Goal: Task Accomplishment & Management: Manage account settings

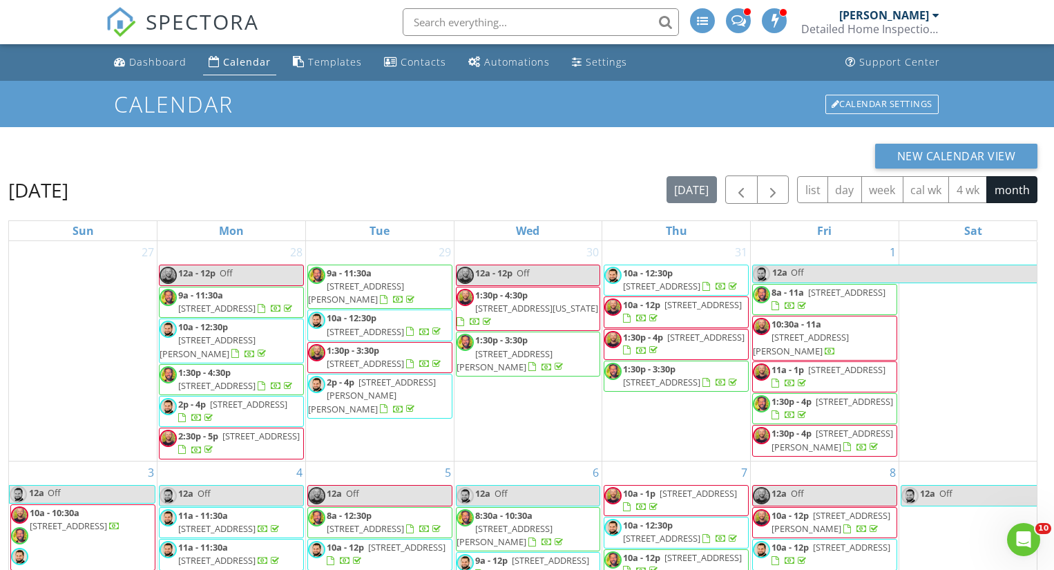
click at [483, 17] on input "text" at bounding box center [541, 22] width 276 height 28
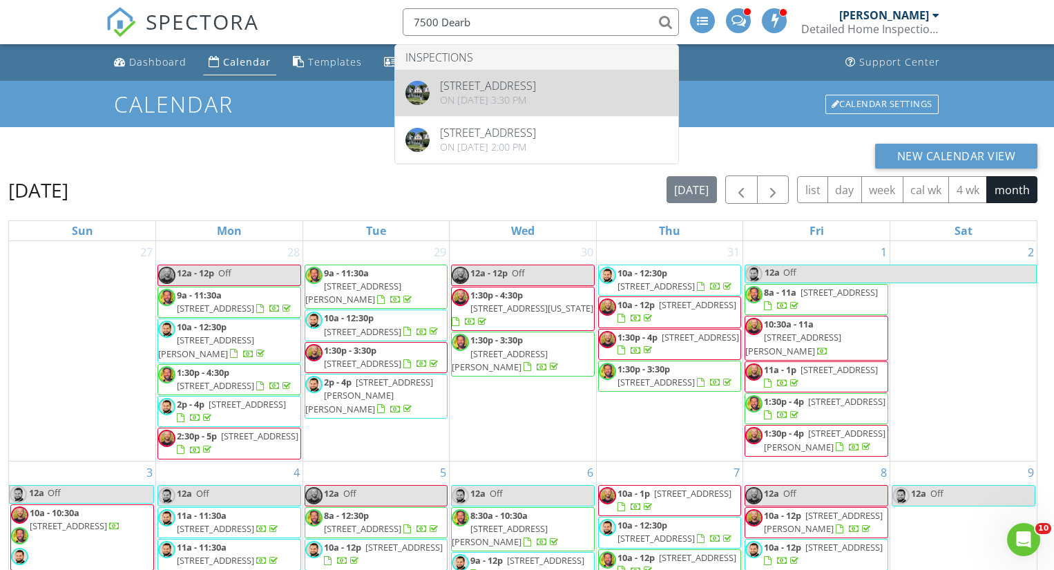
type input "7500 Dearb"
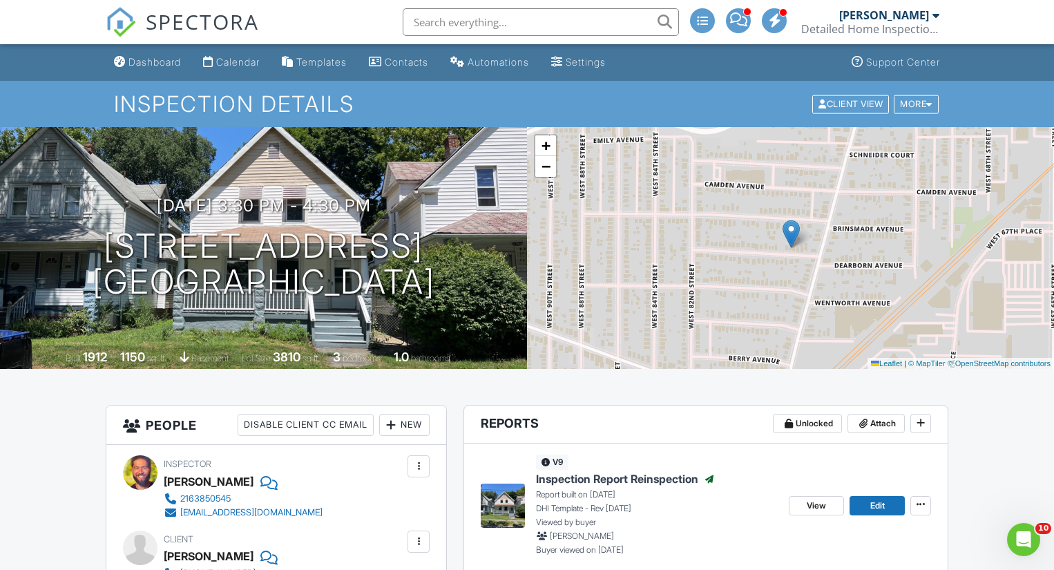
scroll to position [133, 0]
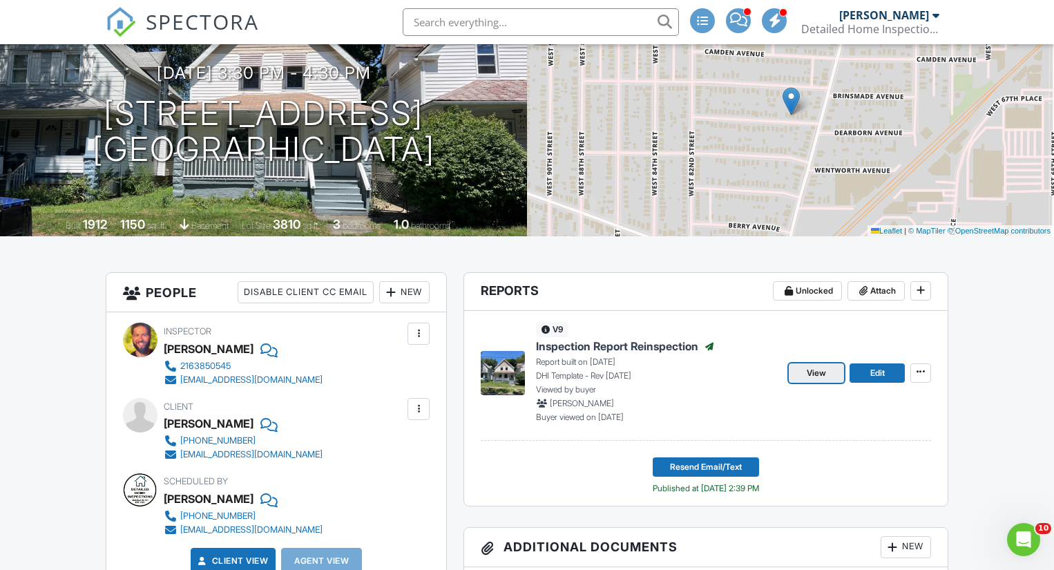
click at [808, 374] on span "View" at bounding box center [815, 373] width 19 height 14
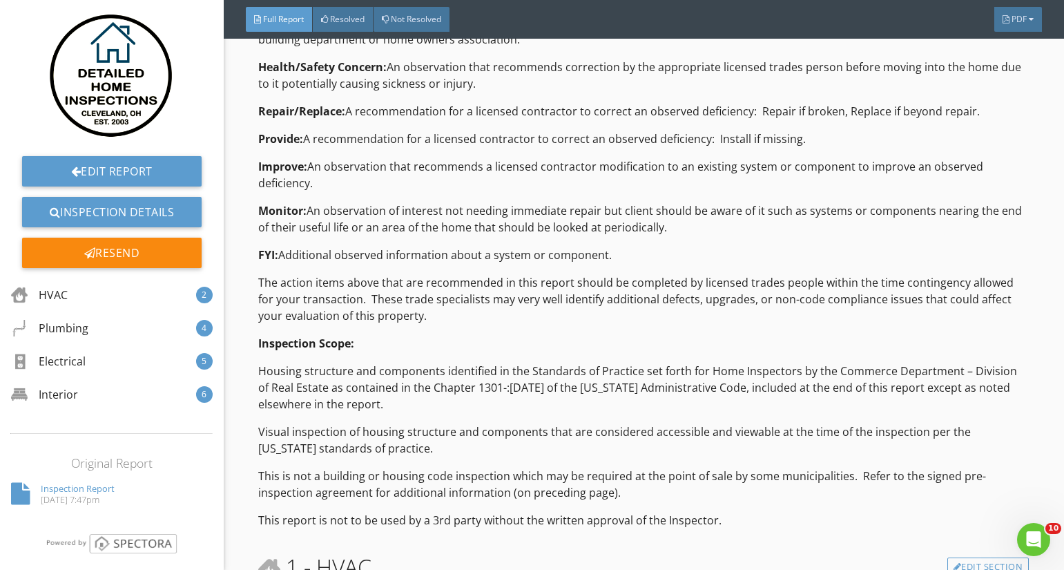
scroll to position [655, 0]
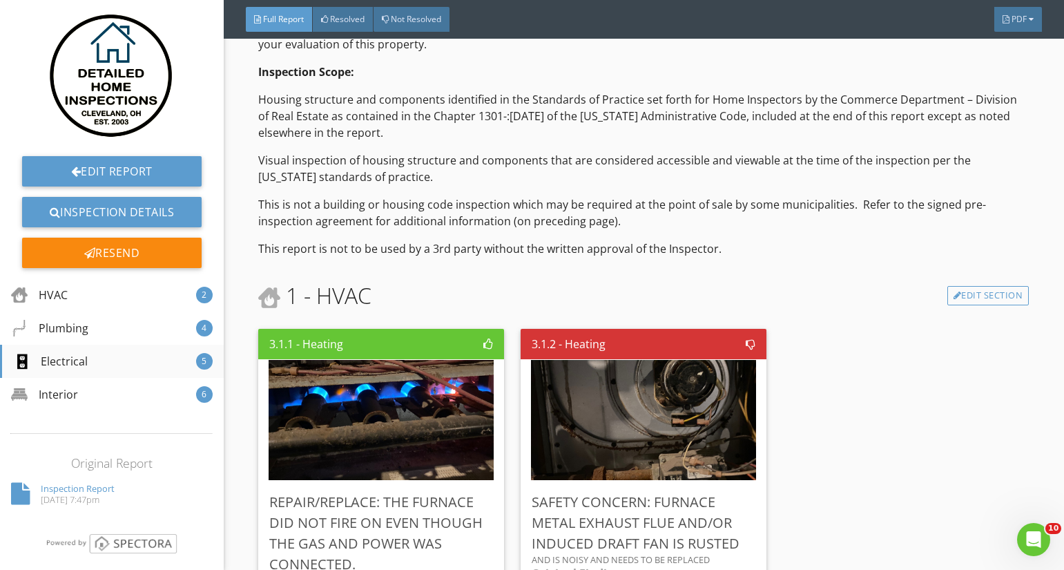
click at [79, 362] on div "Electrical" at bounding box center [50, 361] width 75 height 17
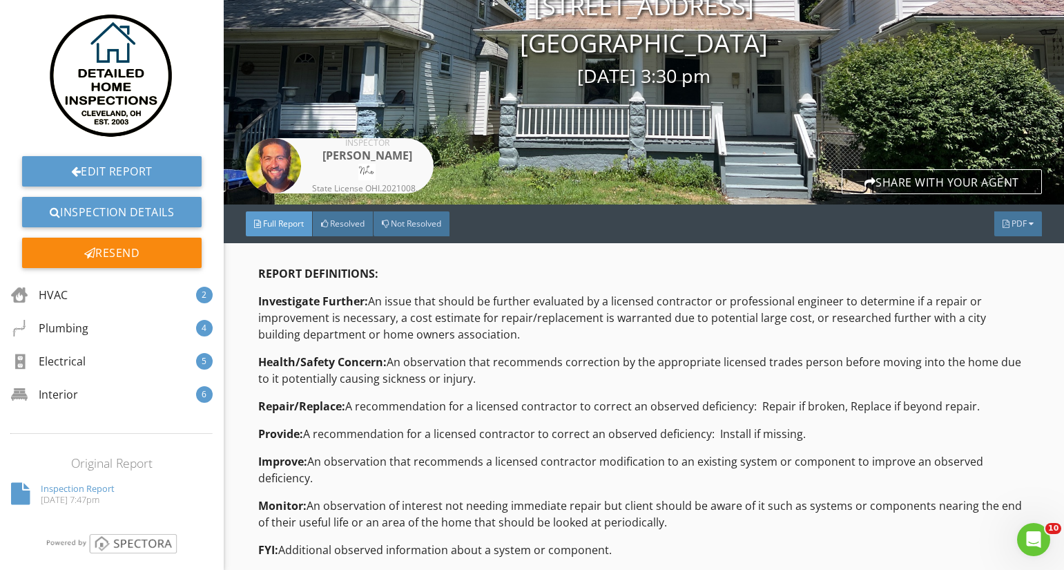
scroll to position [0, 0]
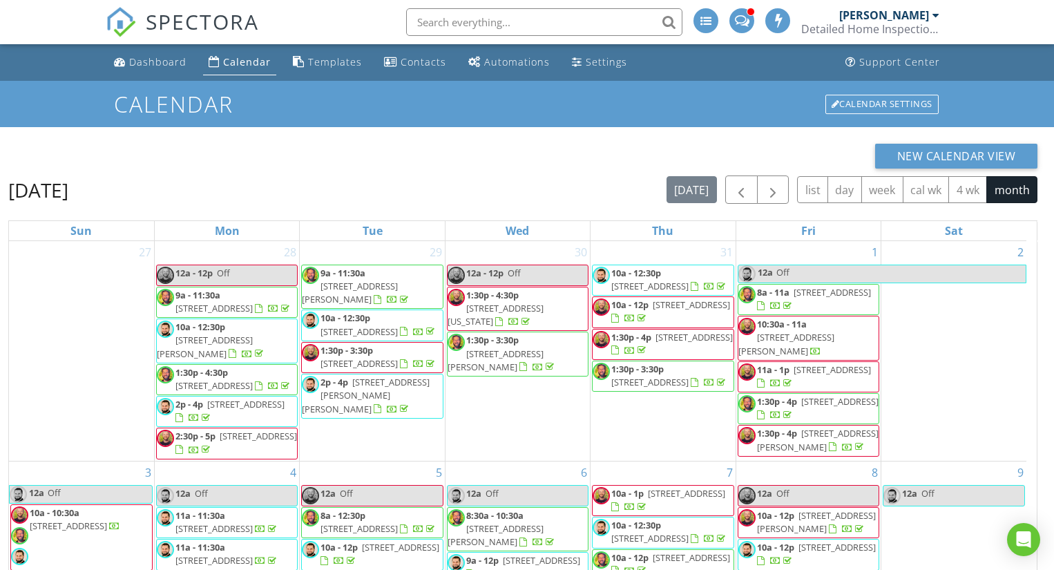
click at [530, 22] on input "text" at bounding box center [544, 22] width 276 height 28
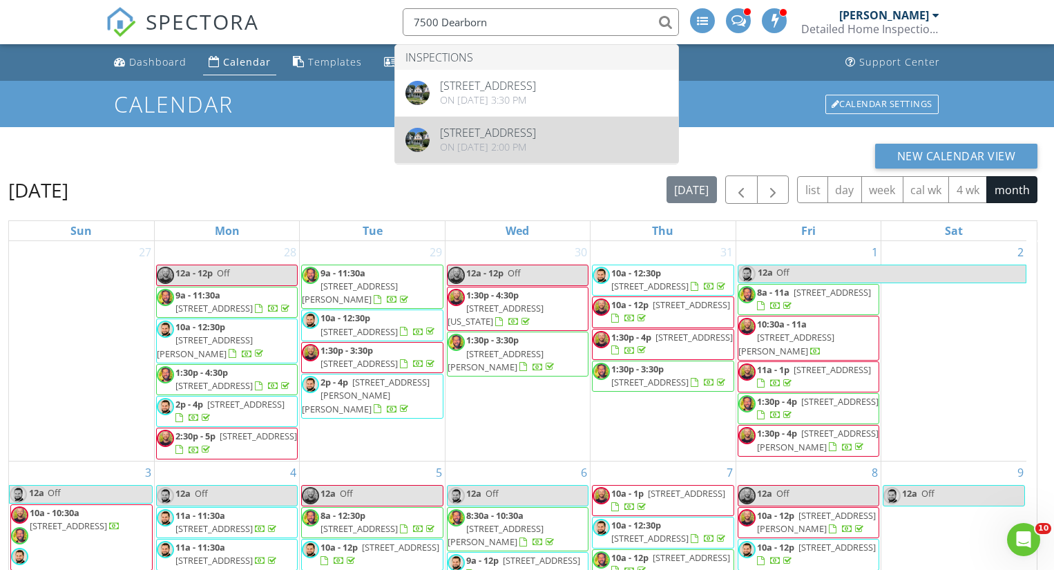
type input "7500 Dearborn"
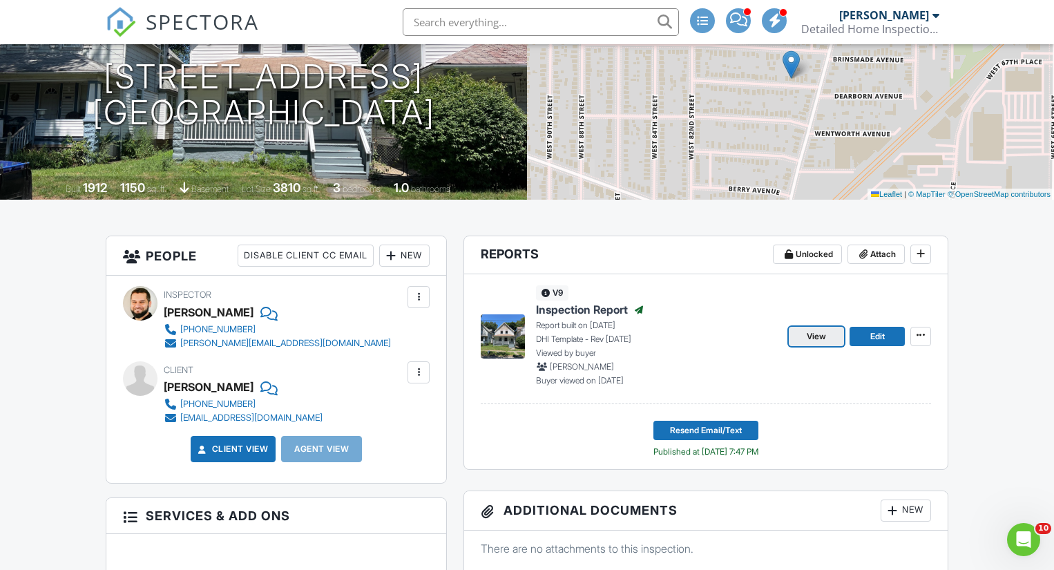
click at [805, 336] on link "View" at bounding box center [816, 336] width 55 height 19
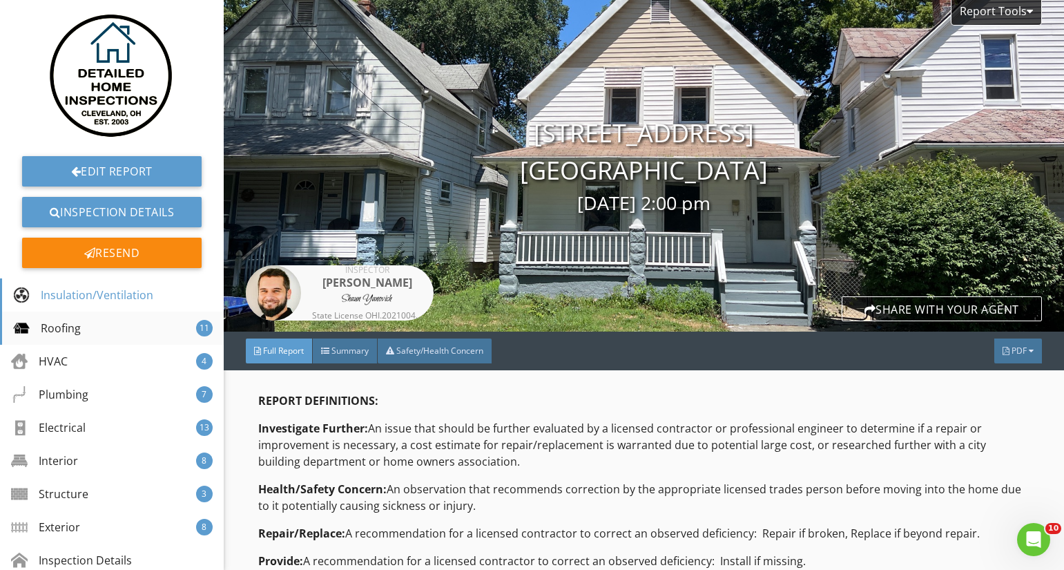
click at [71, 326] on div "Roofing" at bounding box center [47, 328] width 68 height 17
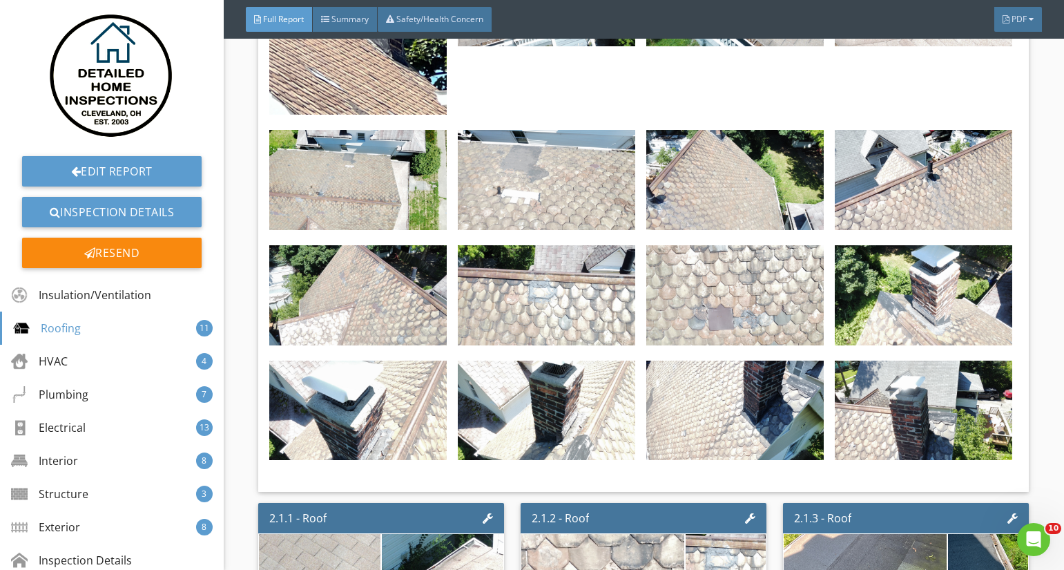
scroll to position [2987, 0]
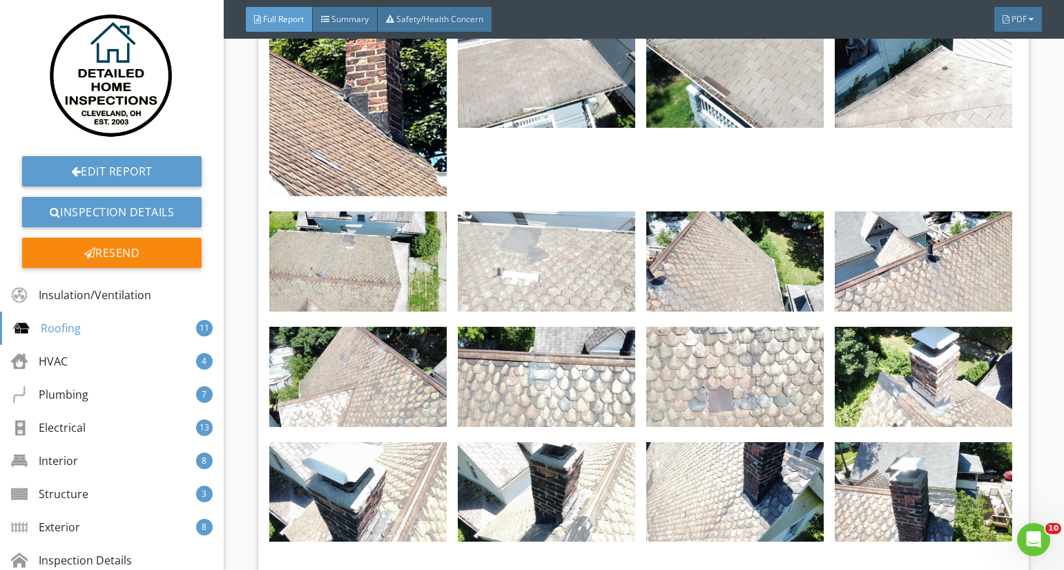
click at [530, 236] on img at bounding box center [546, 261] width 177 height 100
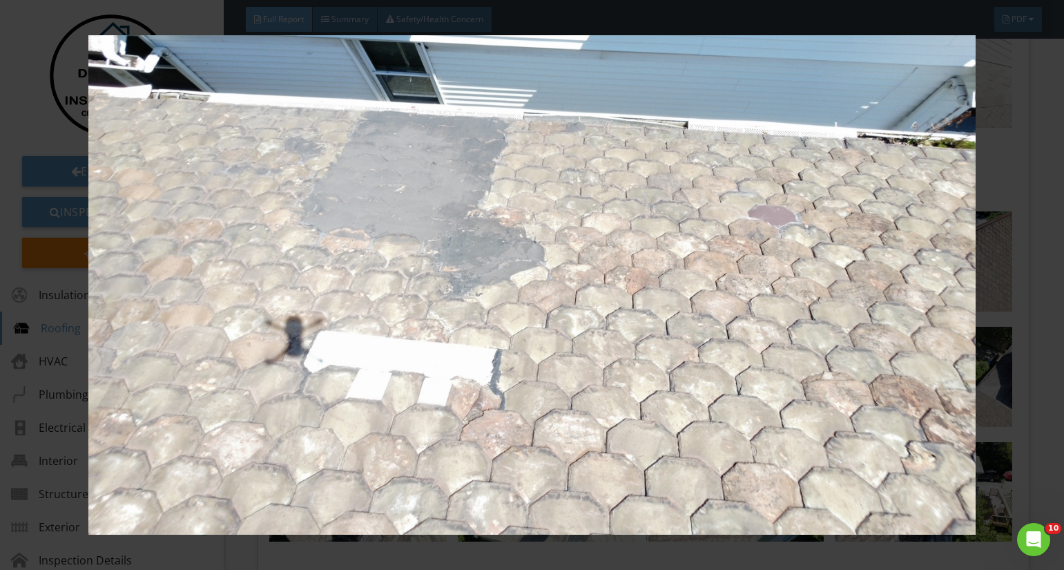
click at [530, 236] on img at bounding box center [532, 284] width 969 height 499
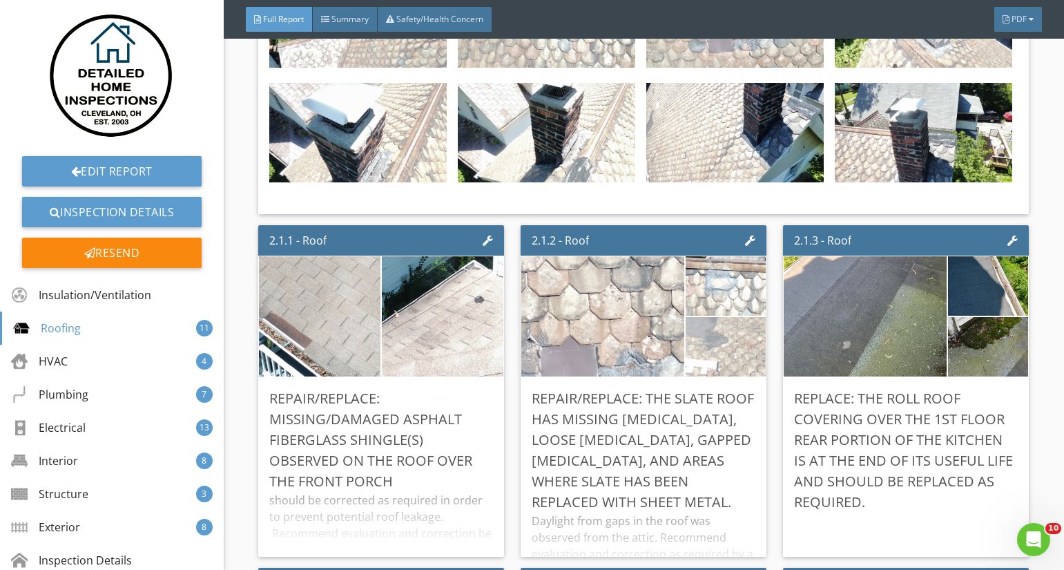
scroll to position [3530, 0]
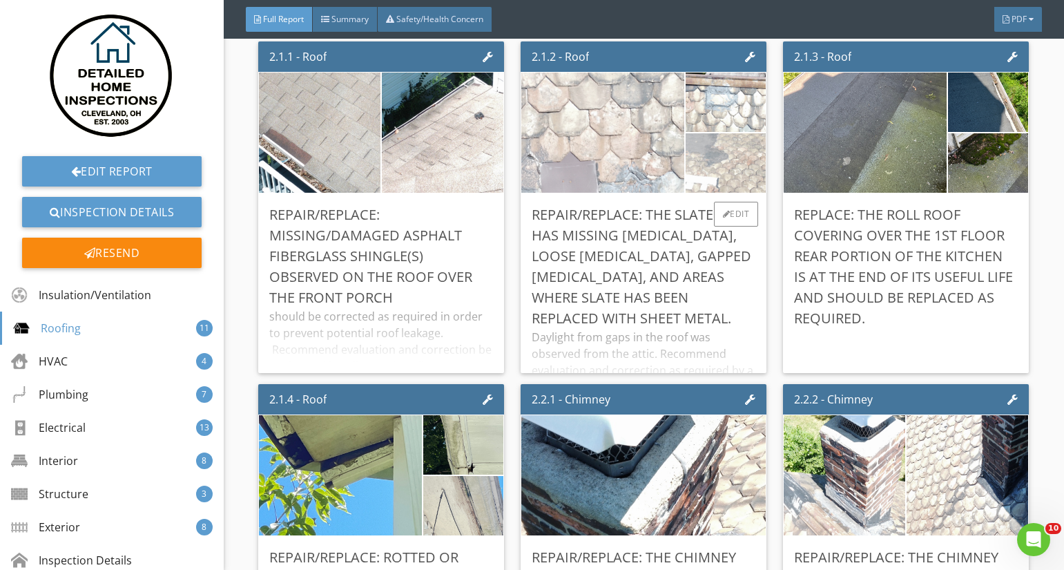
click at [621, 146] on img at bounding box center [602, 132] width 407 height 229
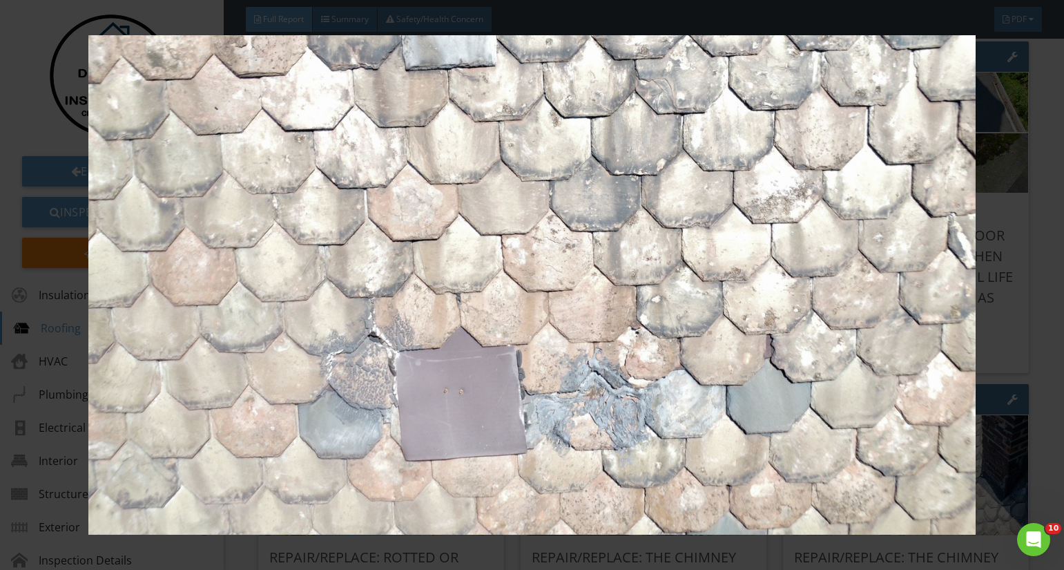
click at [520, 238] on img at bounding box center [532, 284] width 969 height 499
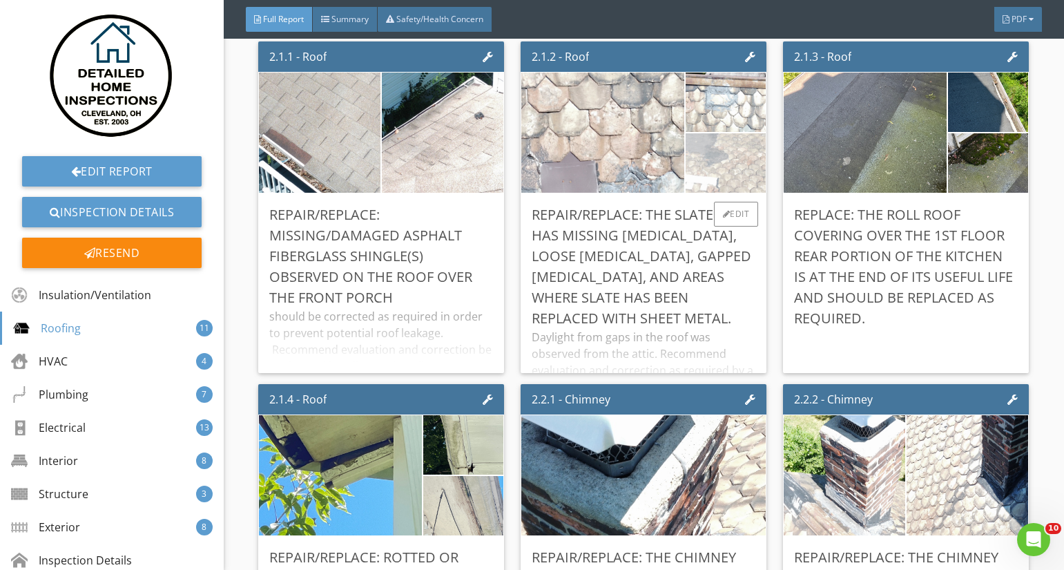
click at [720, 157] on img at bounding box center [726, 163] width 200 height 113
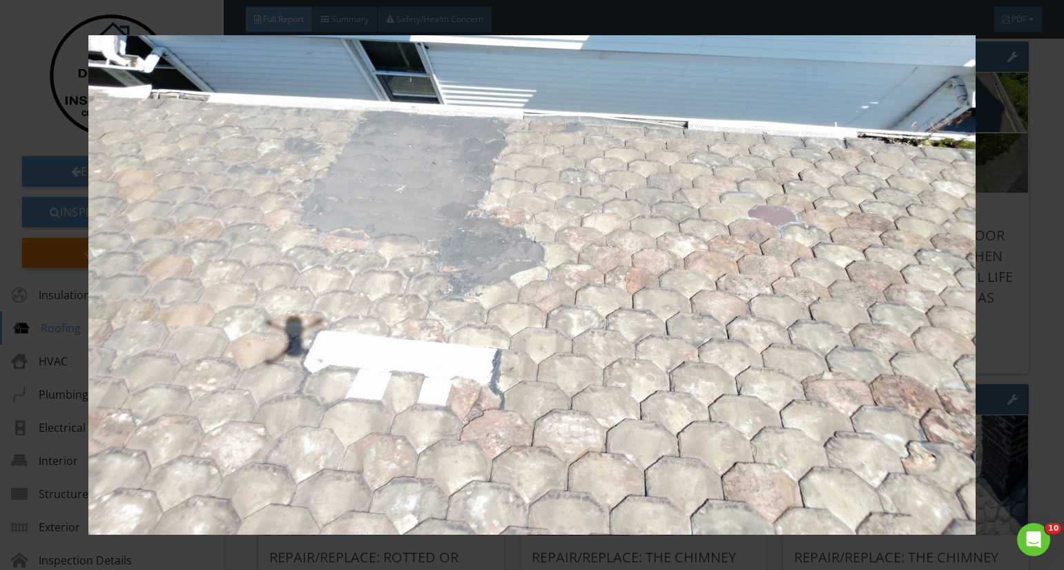
click at [554, 248] on img at bounding box center [532, 284] width 969 height 499
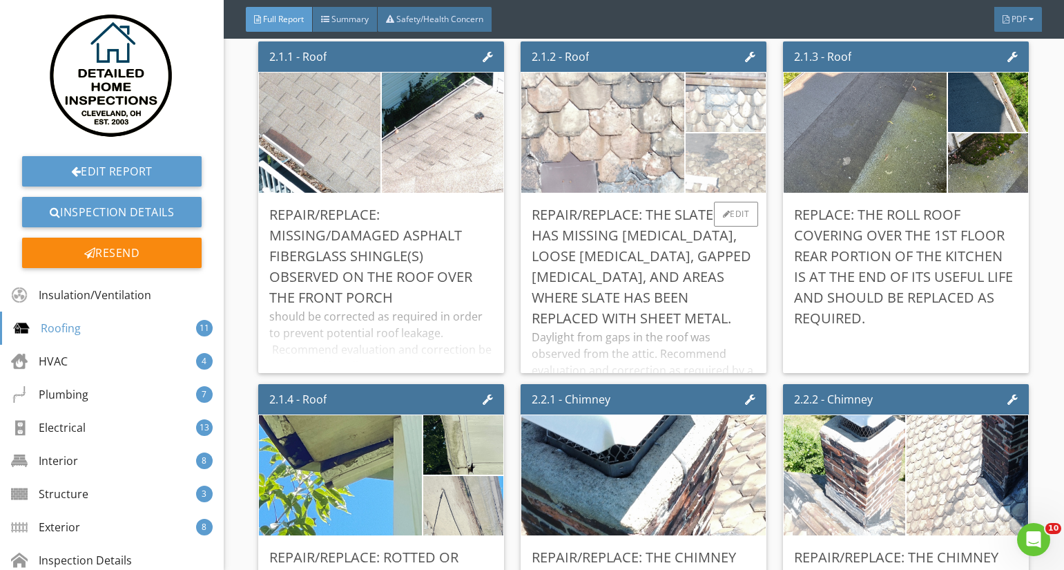
click at [718, 83] on img at bounding box center [726, 102] width 200 height 113
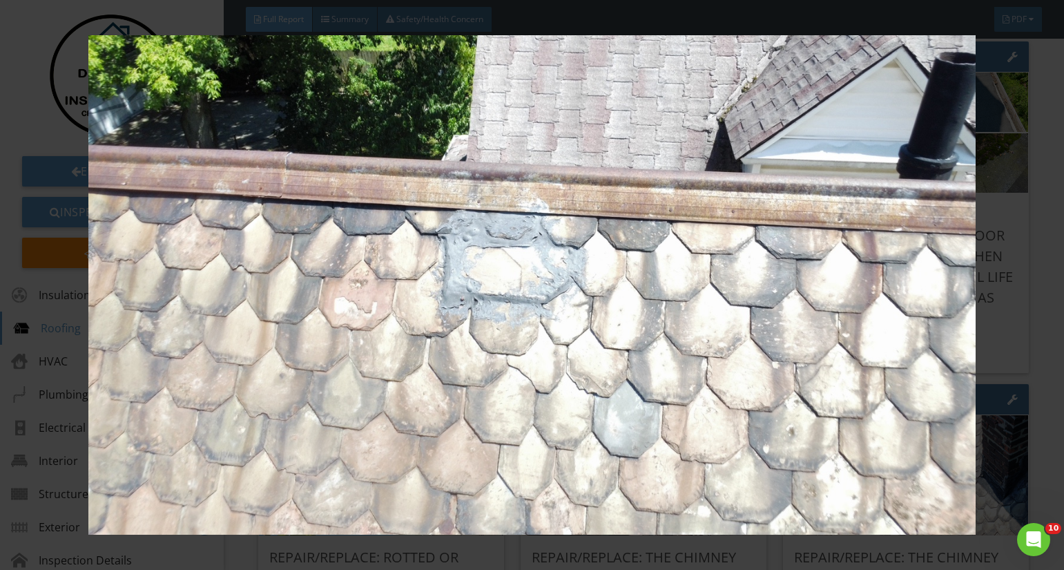
click at [572, 242] on img at bounding box center [532, 284] width 969 height 499
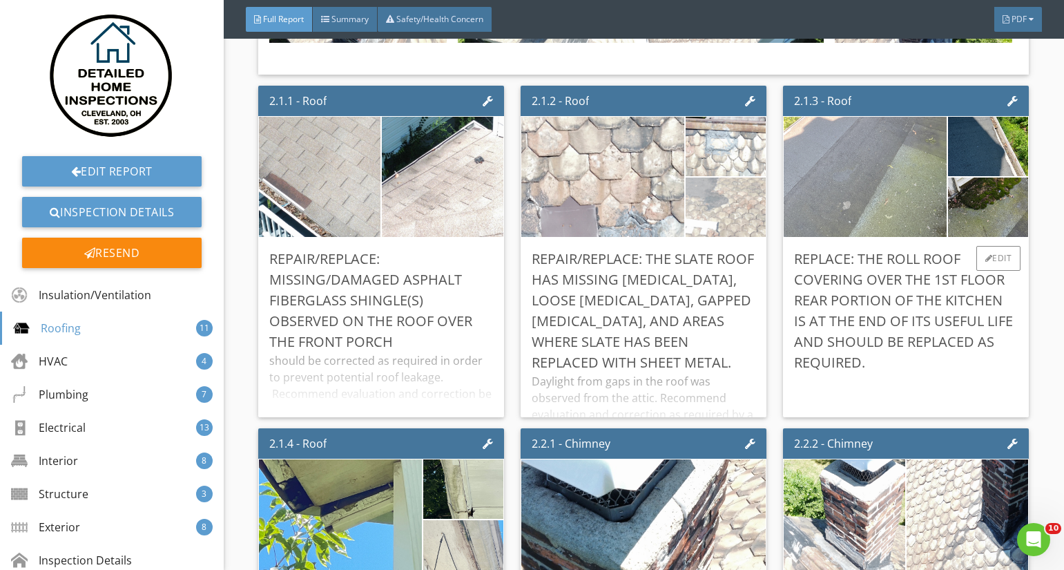
scroll to position [3416, 0]
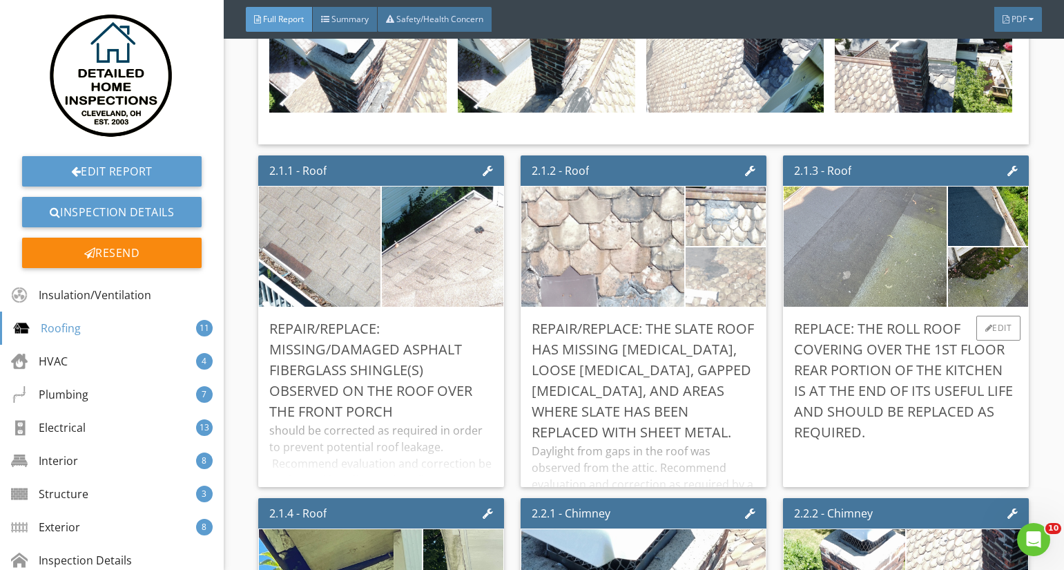
click at [852, 273] on img at bounding box center [865, 247] width 225 height 300
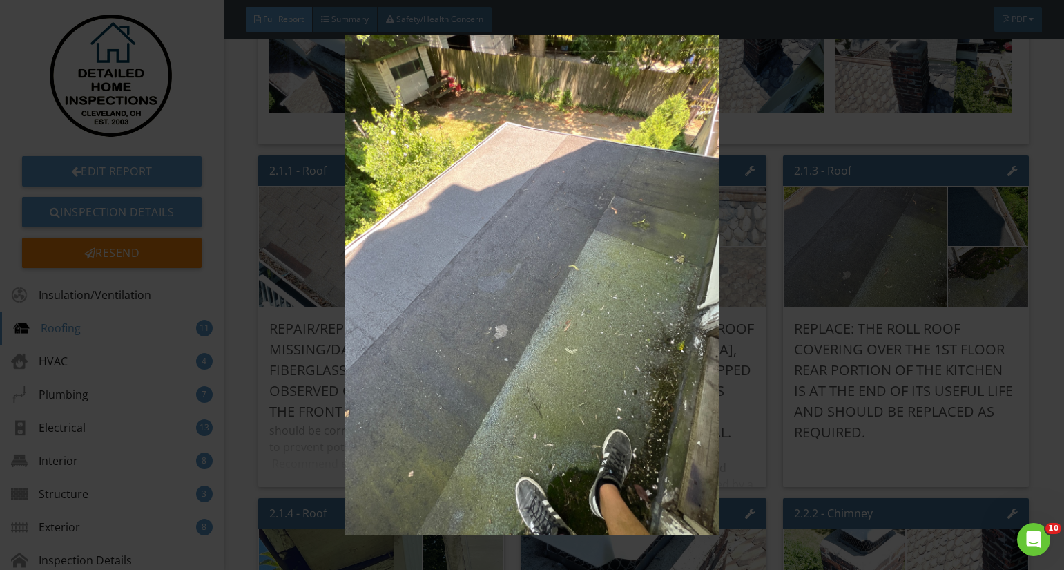
click at [556, 258] on img at bounding box center [532, 284] width 969 height 499
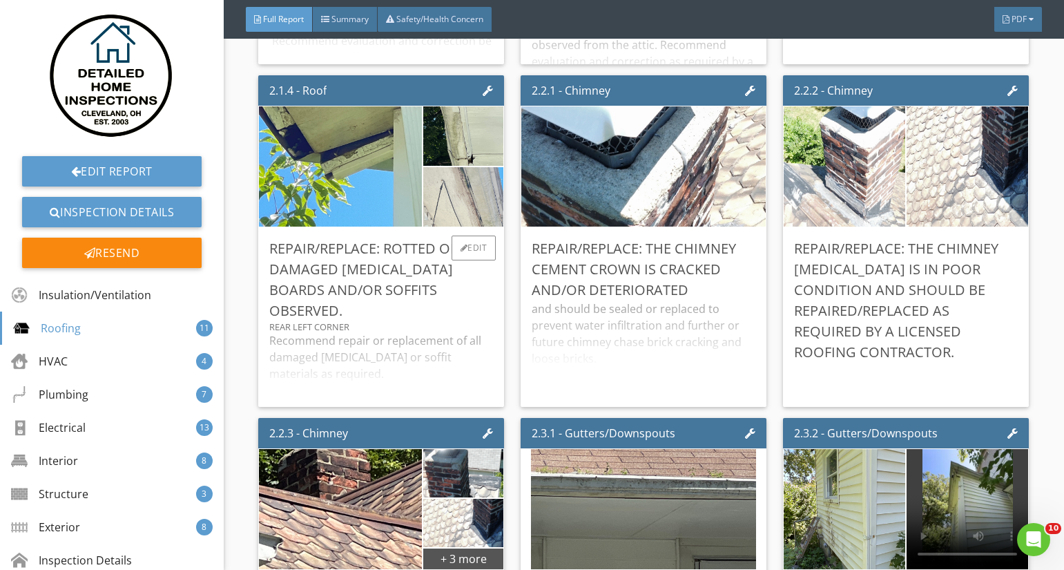
scroll to position [4021, 0]
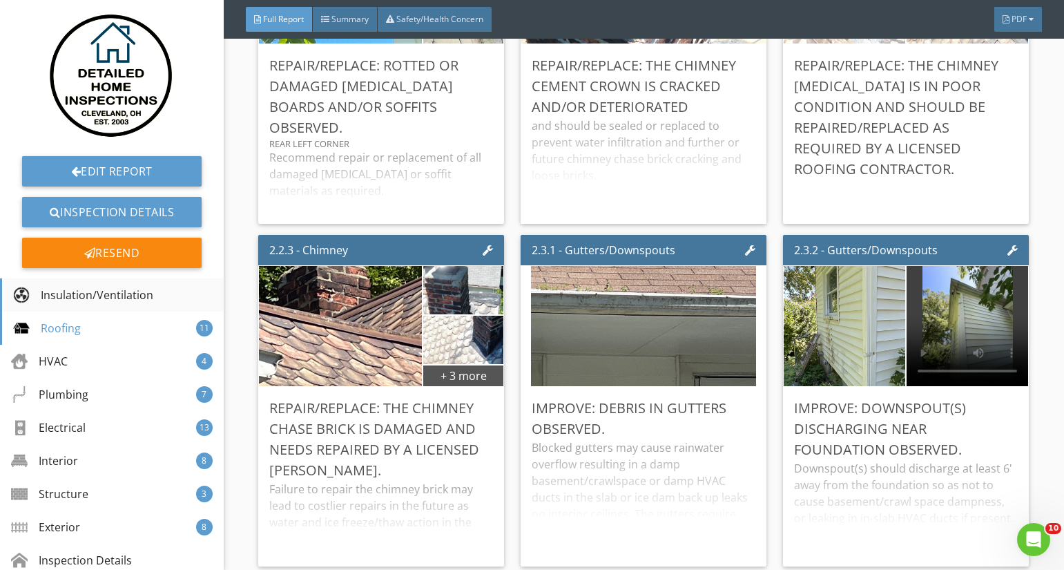
click at [100, 303] on div "Insulation/Ventilation" at bounding box center [112, 294] width 224 height 33
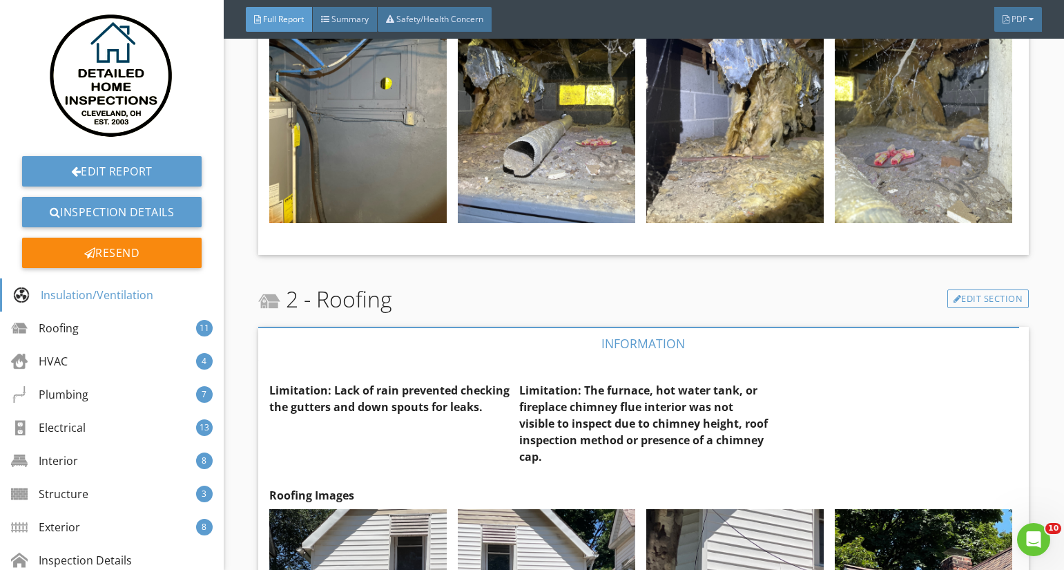
scroll to position [2040, 0]
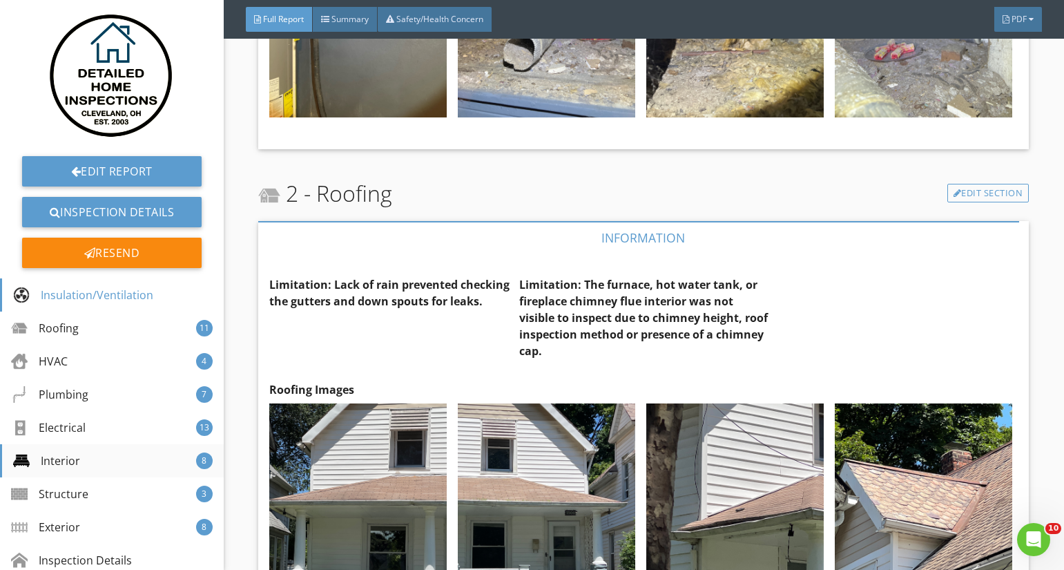
click at [111, 454] on div "Interior 8" at bounding box center [112, 460] width 224 height 33
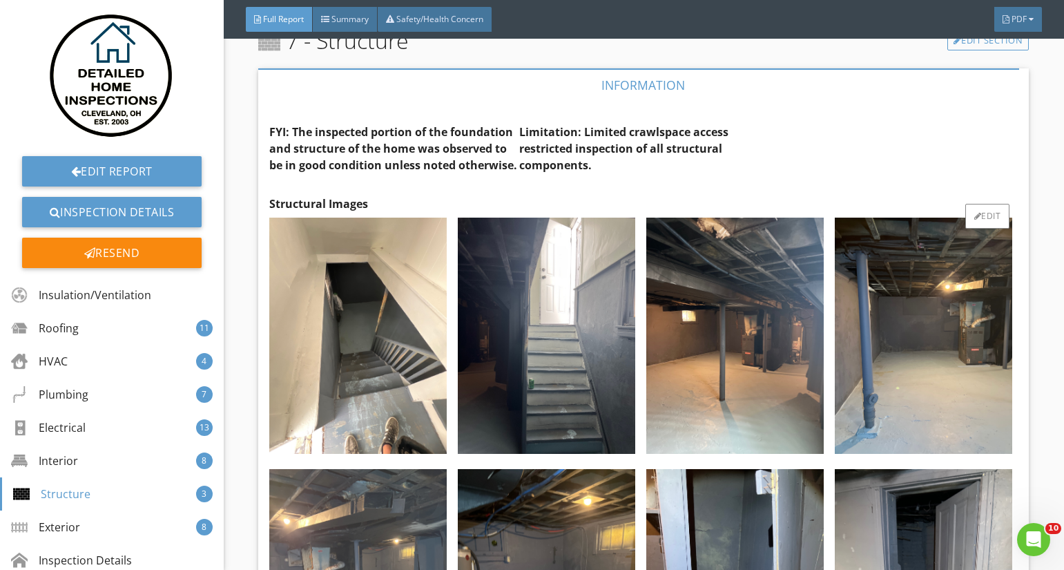
scroll to position [12700, 0]
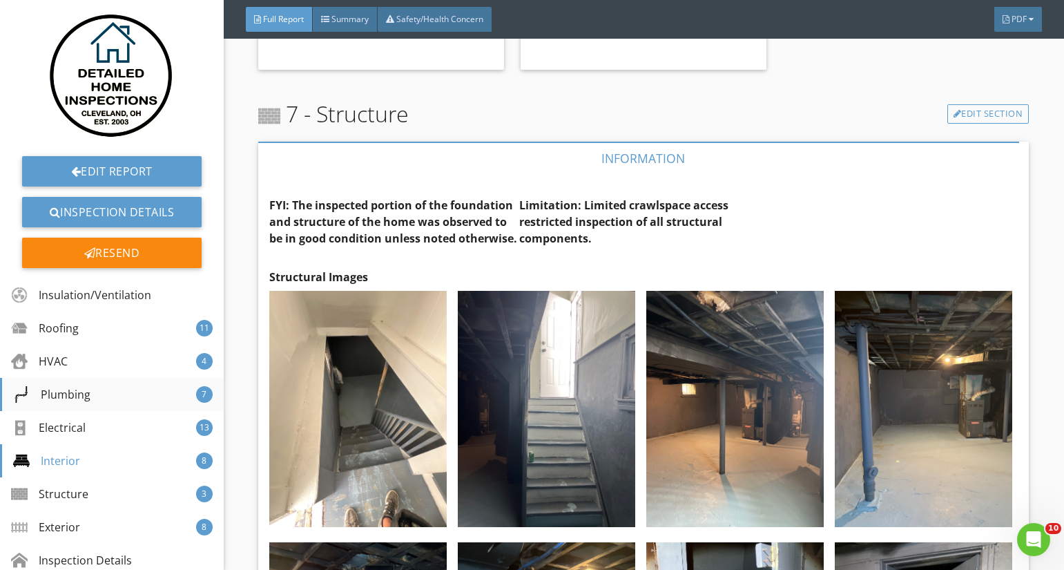
click at [82, 392] on div "Plumbing" at bounding box center [51, 394] width 77 height 17
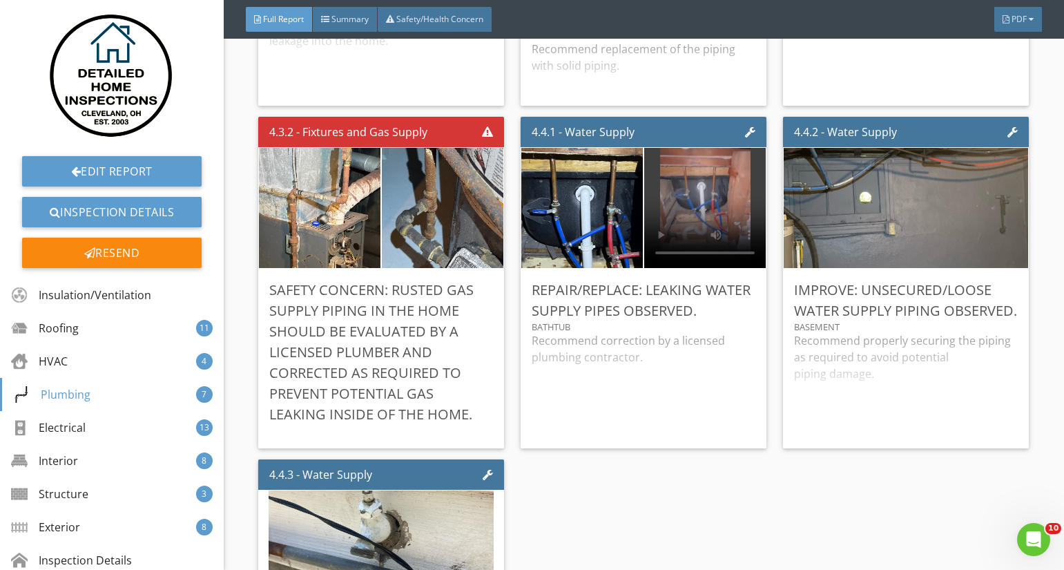
scroll to position [7246, 0]
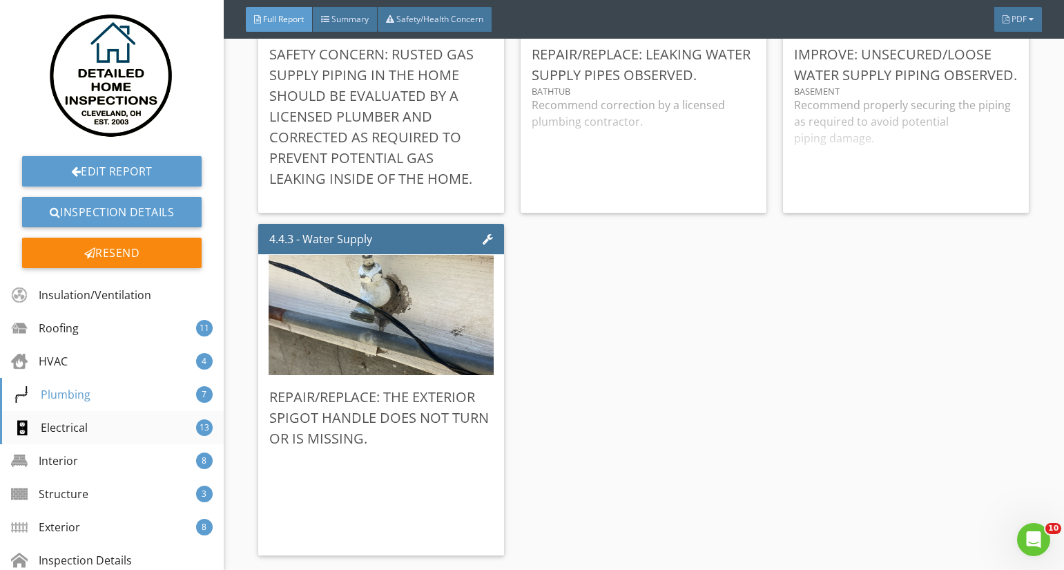
click at [89, 429] on div "Electrical 13" at bounding box center [112, 427] width 224 height 33
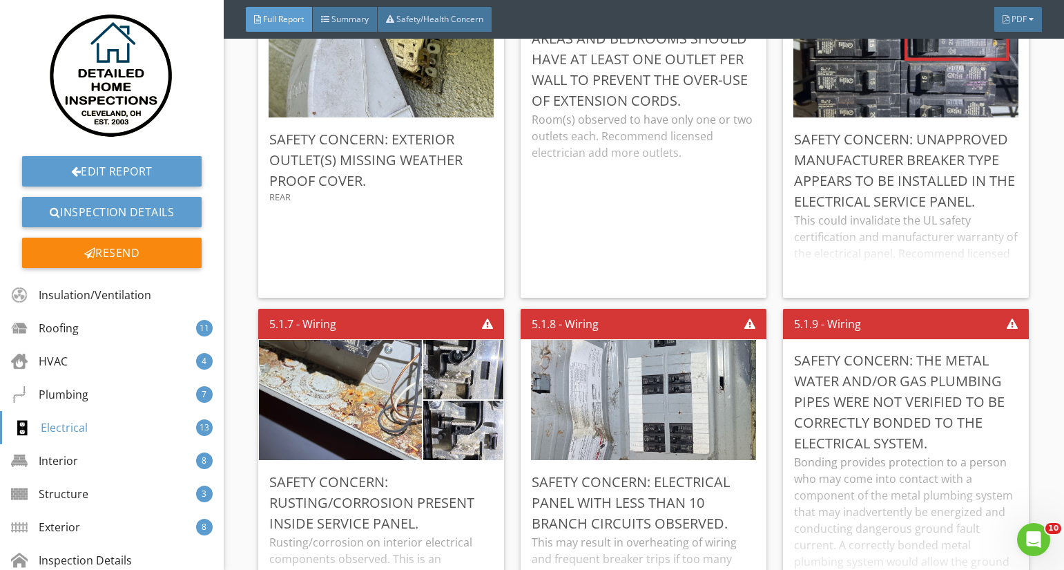
scroll to position [9112, 0]
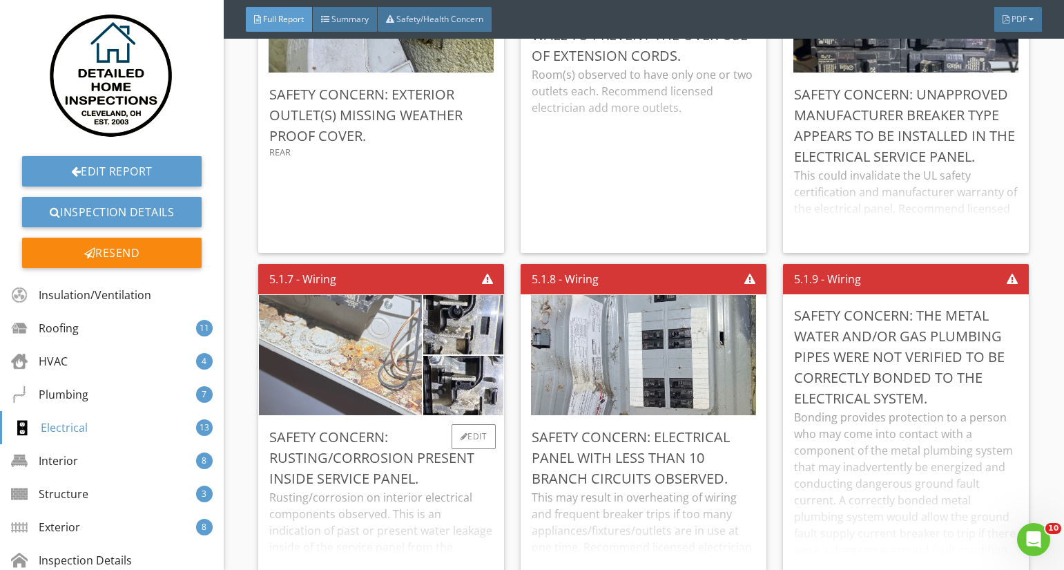
click at [390, 328] on img at bounding box center [340, 355] width 225 height 300
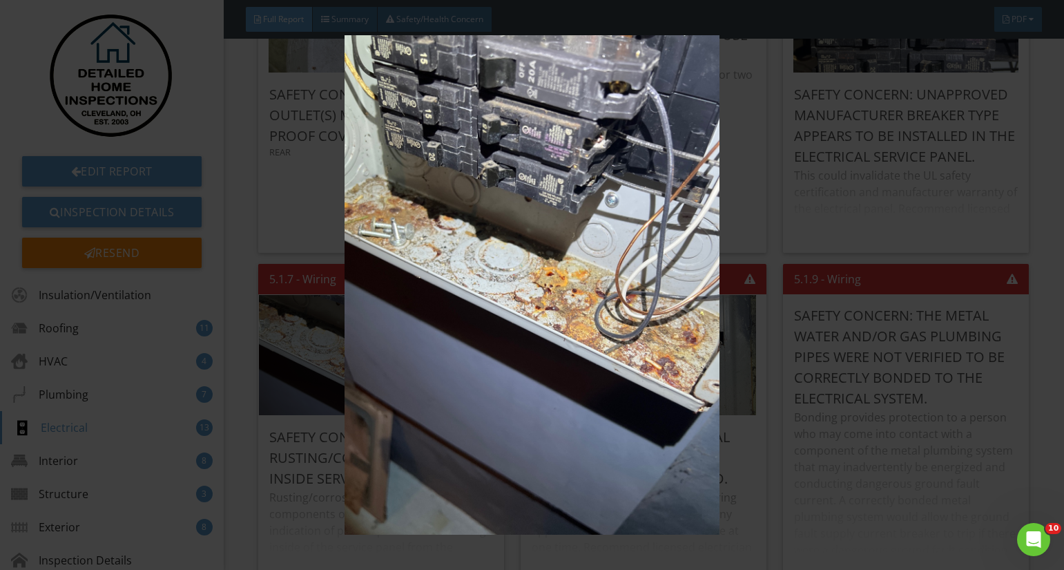
click at [505, 268] on img at bounding box center [532, 284] width 969 height 499
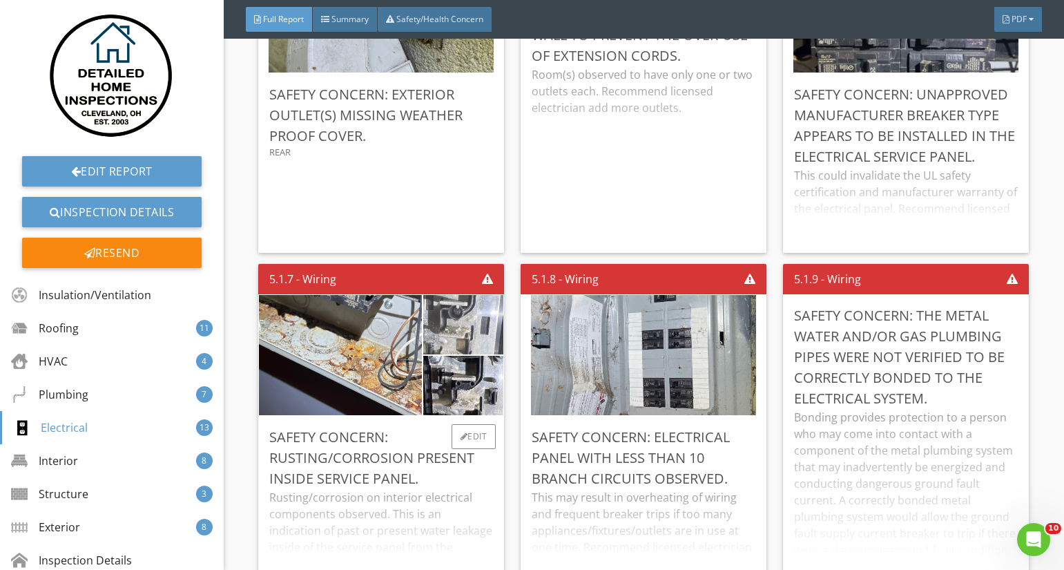
click at [485, 302] on img at bounding box center [463, 325] width 111 height 148
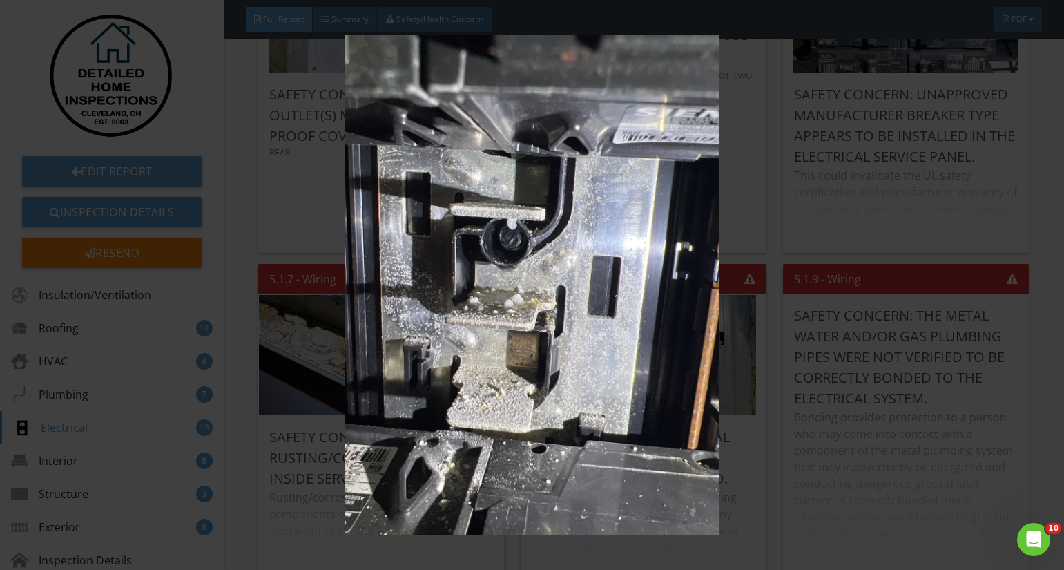
click at [551, 264] on img at bounding box center [532, 284] width 969 height 499
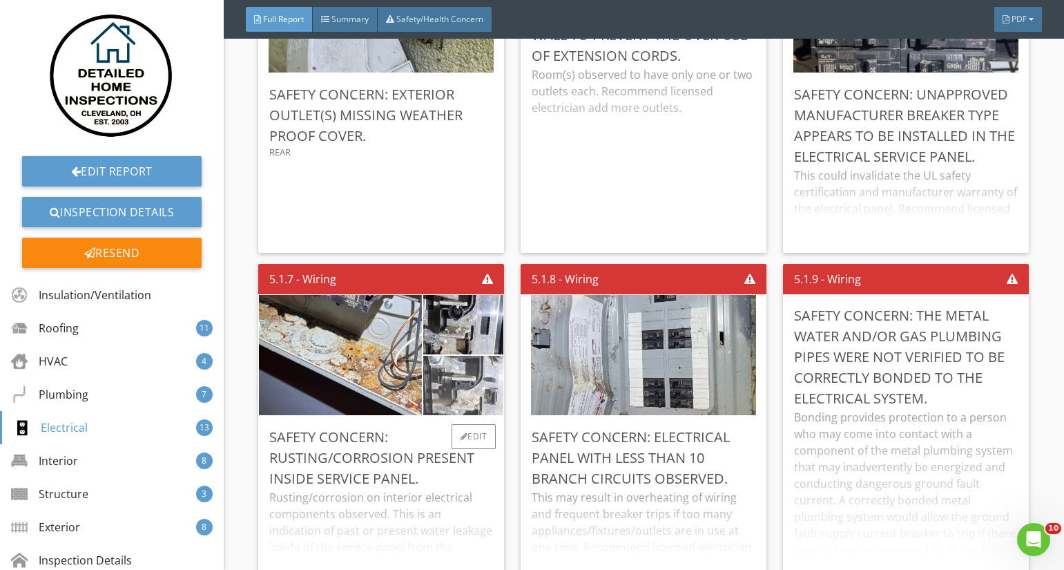
click at [471, 343] on img at bounding box center [463, 385] width 111 height 148
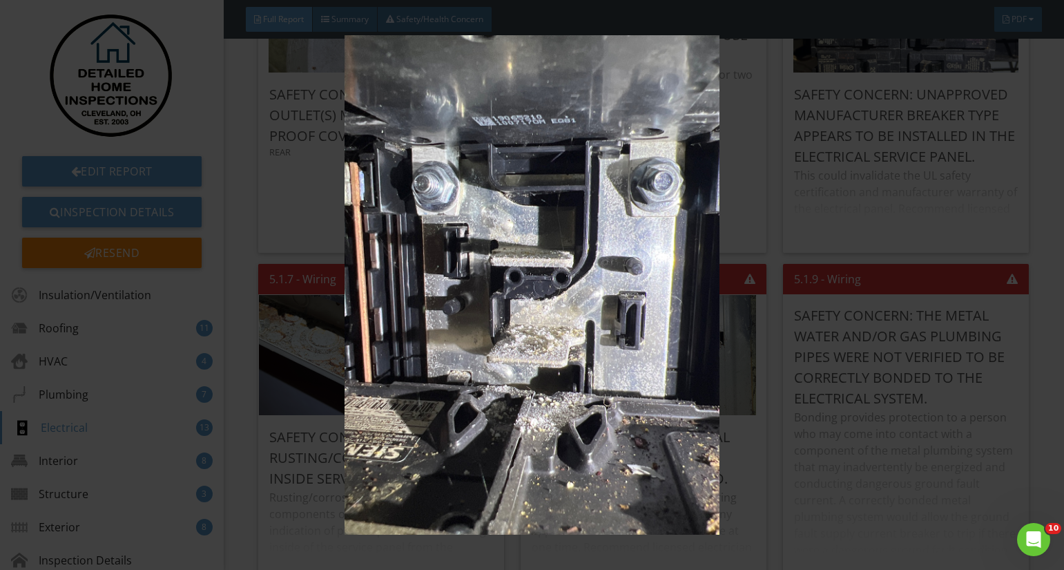
click at [463, 302] on img at bounding box center [532, 284] width 969 height 499
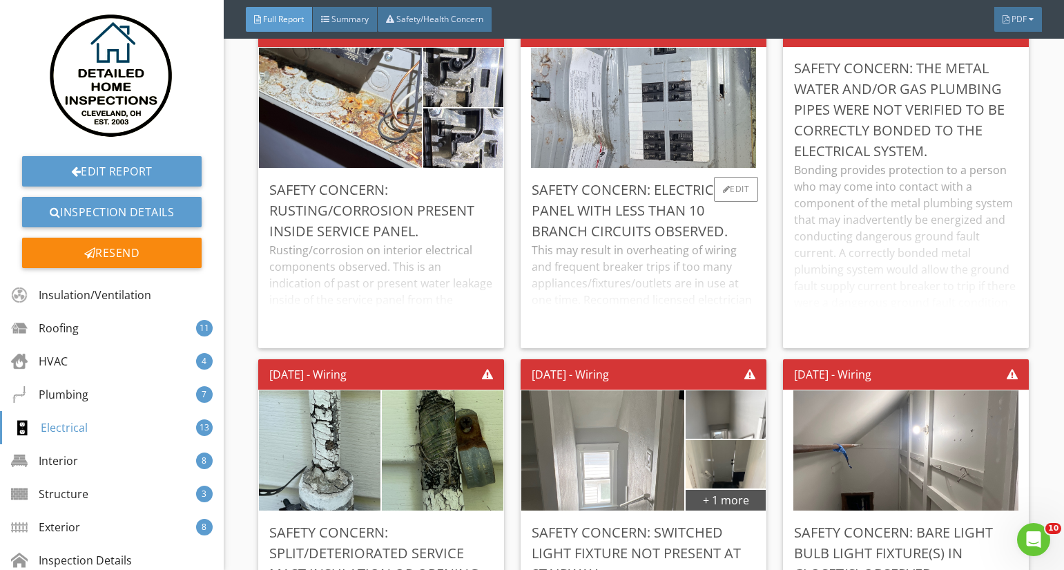
scroll to position [9483, 0]
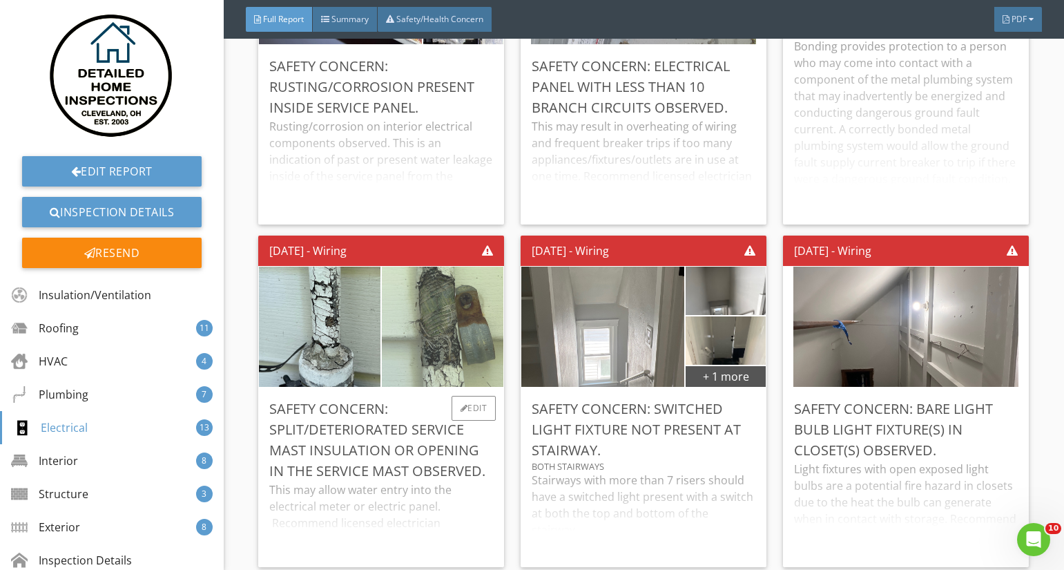
click at [427, 300] on img at bounding box center [442, 327] width 225 height 300
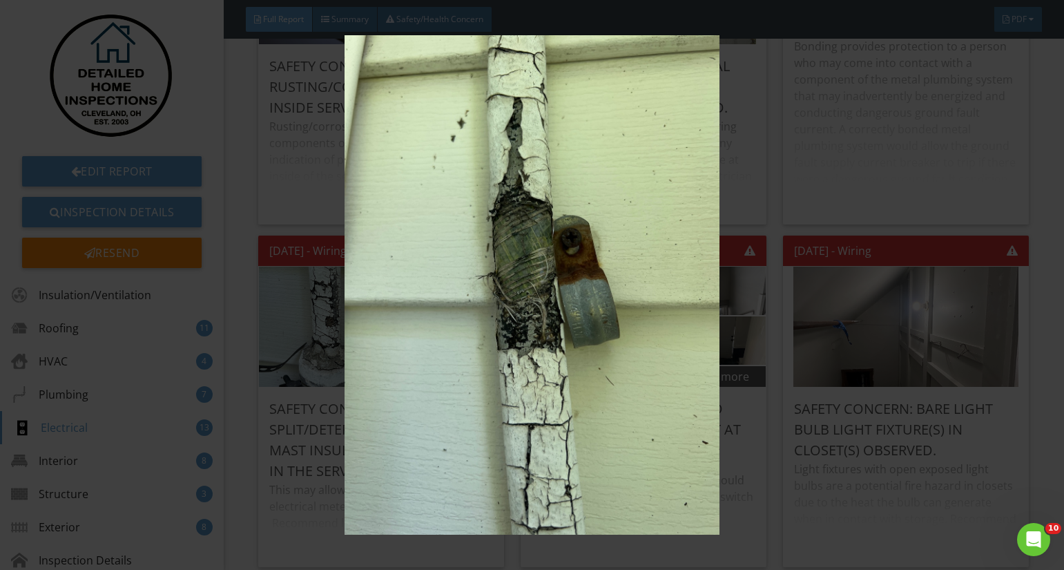
click at [514, 345] on img at bounding box center [532, 284] width 969 height 499
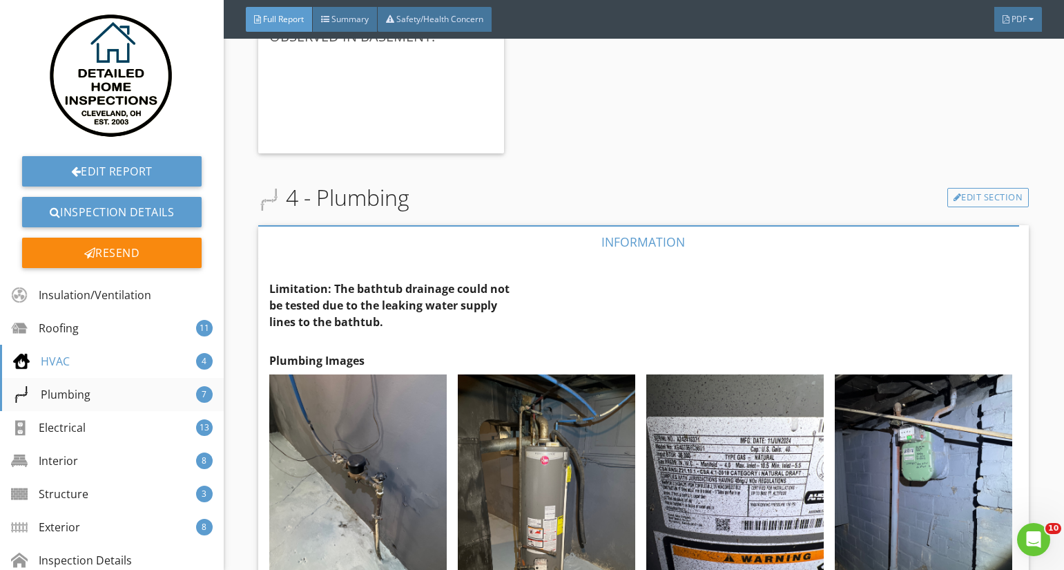
scroll to position [5856, 0]
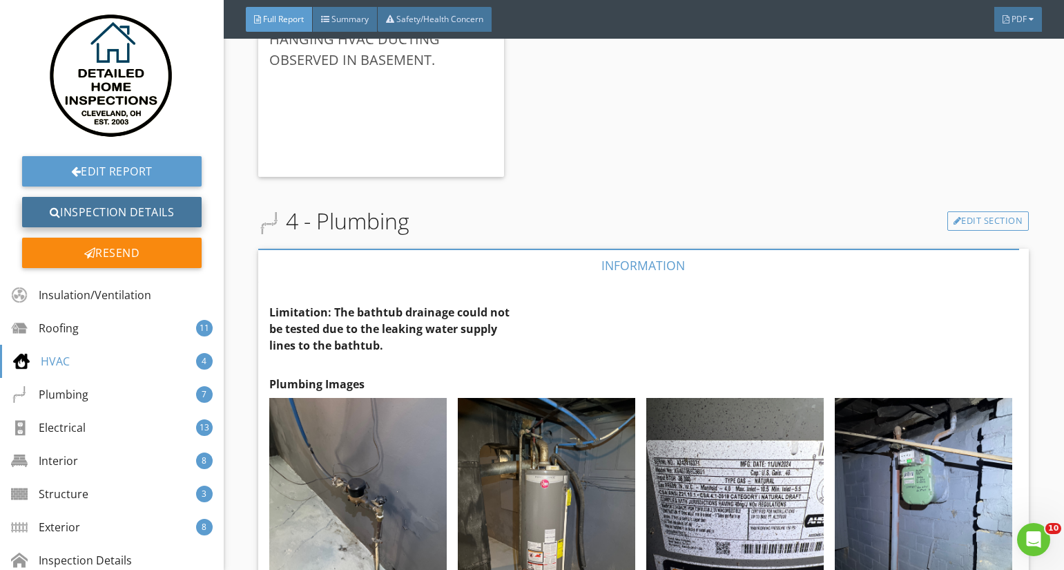
click at [121, 204] on link "Inspection Details" at bounding box center [112, 212] width 180 height 30
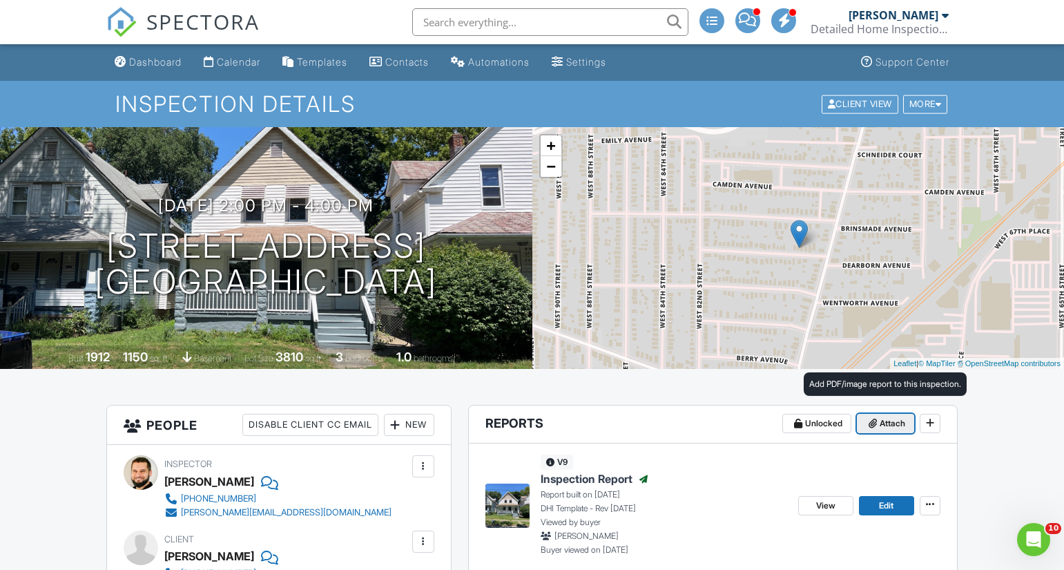
click at [883, 421] on span "Attach" at bounding box center [893, 423] width 26 height 14
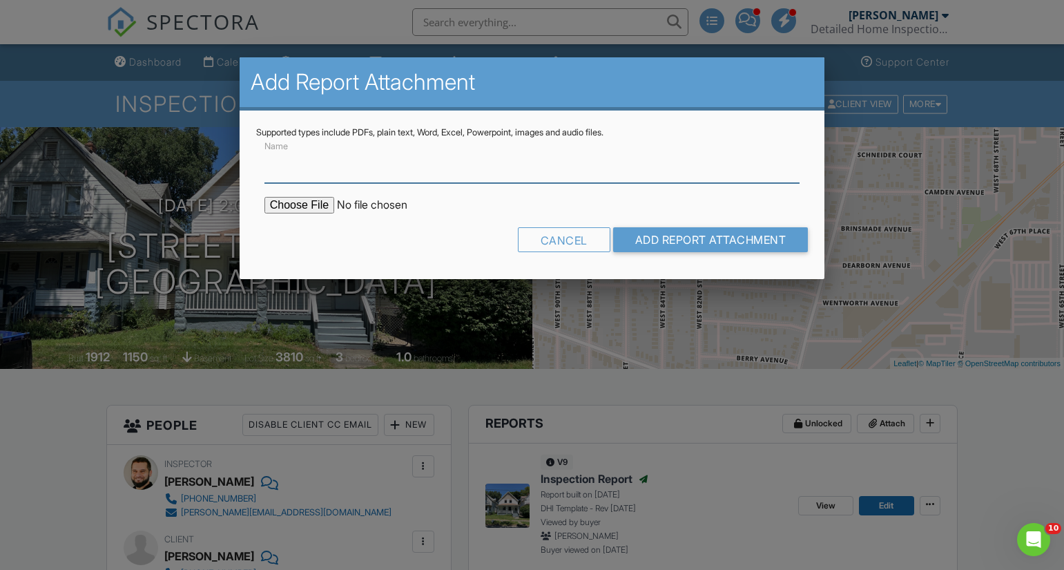
click at [414, 173] on input "Name" at bounding box center [532, 166] width 536 height 34
type input "I"
type input "Roofing, Plumbing, HVAC Condition Statement"
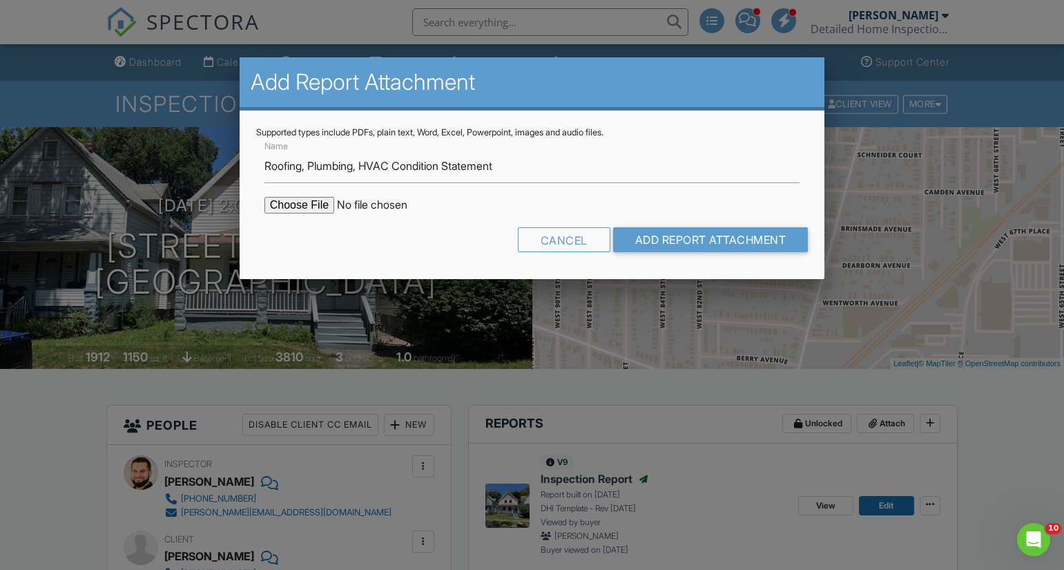
click at [298, 202] on input "file" at bounding box center [381, 205] width 235 height 17
type input "C:\fakepath\Complete_with_Docusign_4700_Dearborn_Avedoc.pdf"
click at [684, 233] on input "Add Report Attachment" at bounding box center [710, 239] width 195 height 25
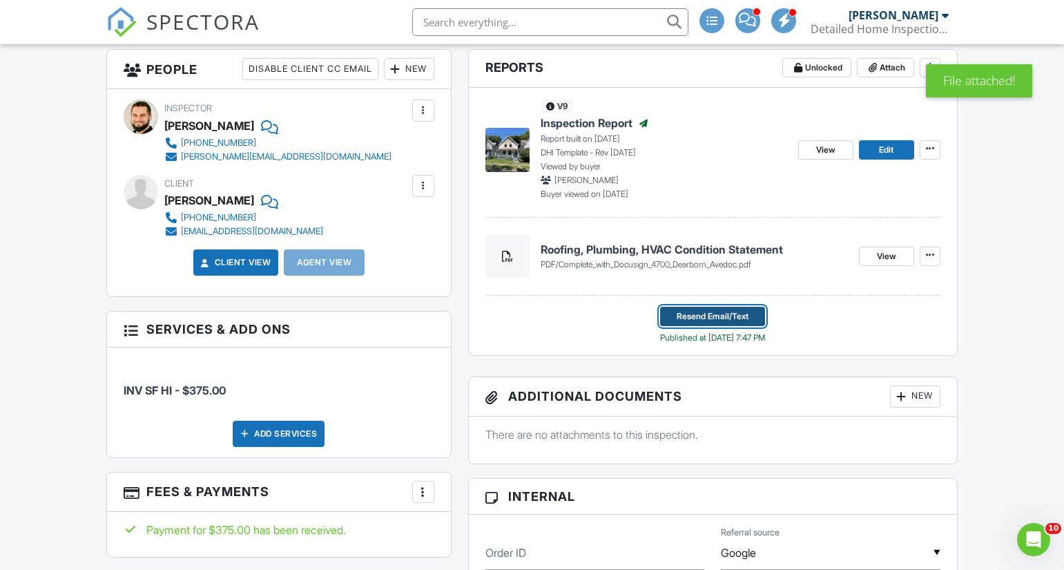
click at [726, 311] on span "Resend Email/Text" at bounding box center [713, 316] width 72 height 14
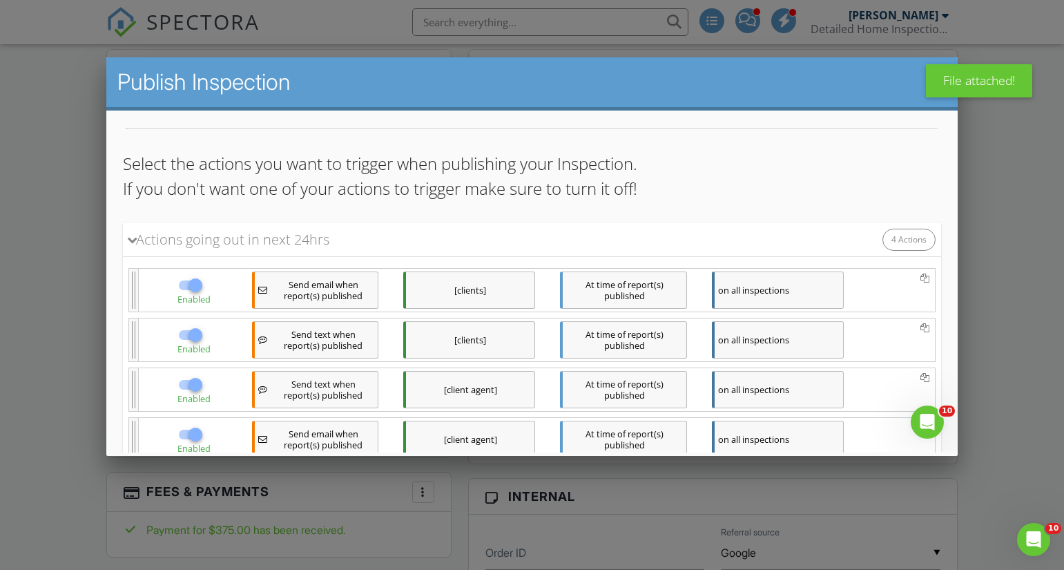
scroll to position [78, 0]
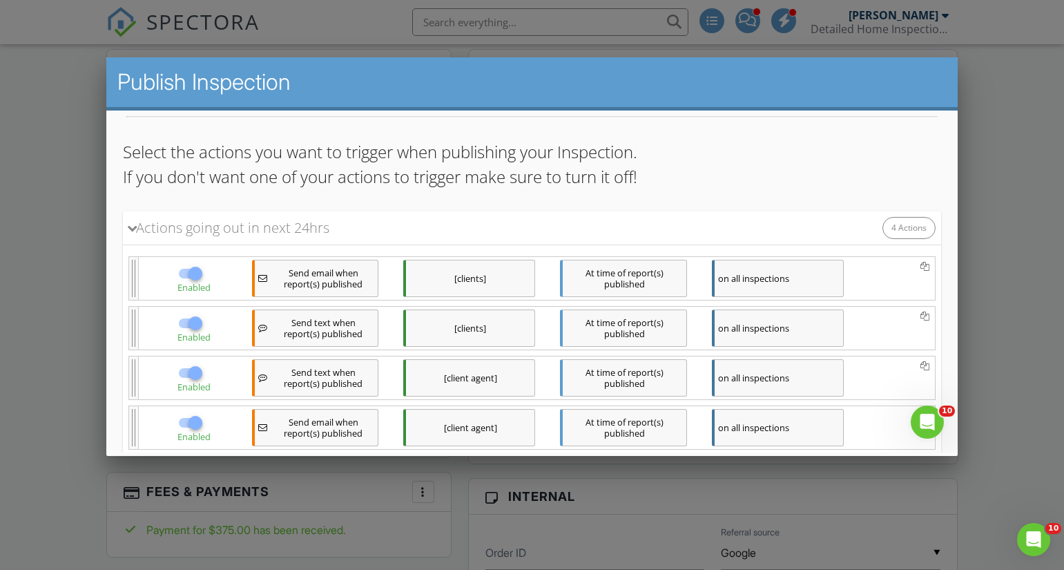
click at [471, 275] on div "[clients]" at bounding box center [469, 277] width 133 height 37
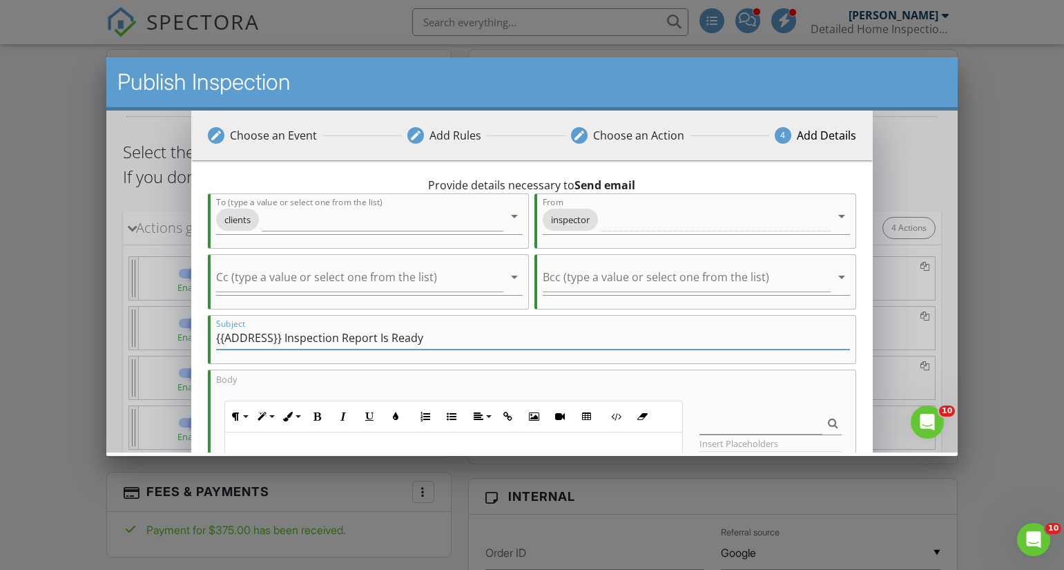
click at [320, 336] on input "{{ADDRESS}} Inspection Report Is Ready" at bounding box center [532, 337] width 633 height 23
click at [316, 334] on input "{{ADDRESS}} Inspection Report Is Ready" at bounding box center [532, 337] width 633 height 23
click at [291, 336] on input "{{ADDRESS}} Inspection Report Is Ready" at bounding box center [532, 337] width 633 height 23
drag, startPoint x: 286, startPoint y: 338, endPoint x: 378, endPoint y: 339, distance: 91.8
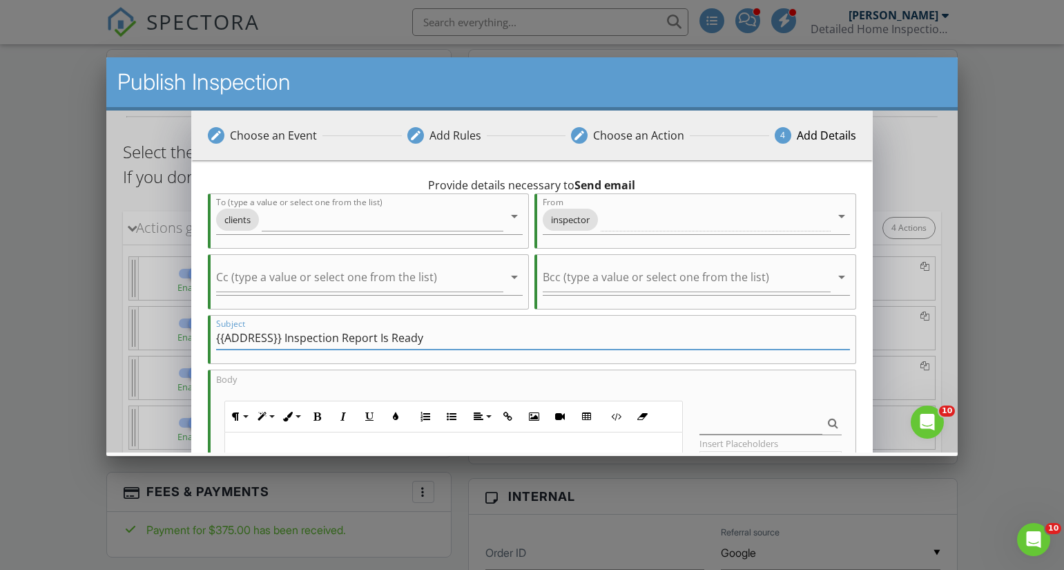
click at [378, 339] on input "{{ADDRESS}} Inspection Report Is Ready" at bounding box center [532, 337] width 633 height 23
click at [307, 336] on input "{{ADDRESS}} Insurance Statement Is Ready" at bounding box center [532, 337] width 633 height 23
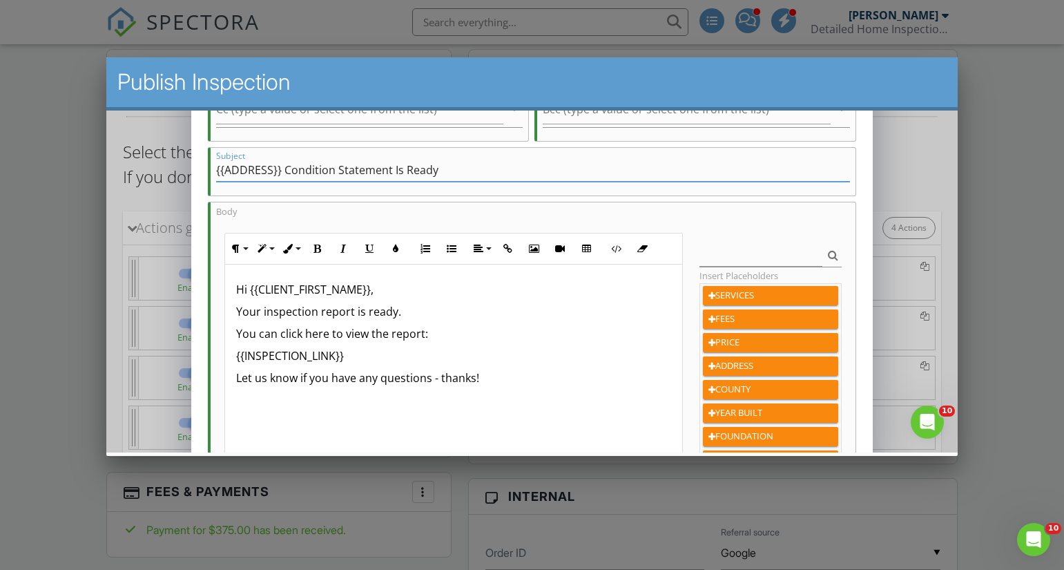
scroll to position [178, 0]
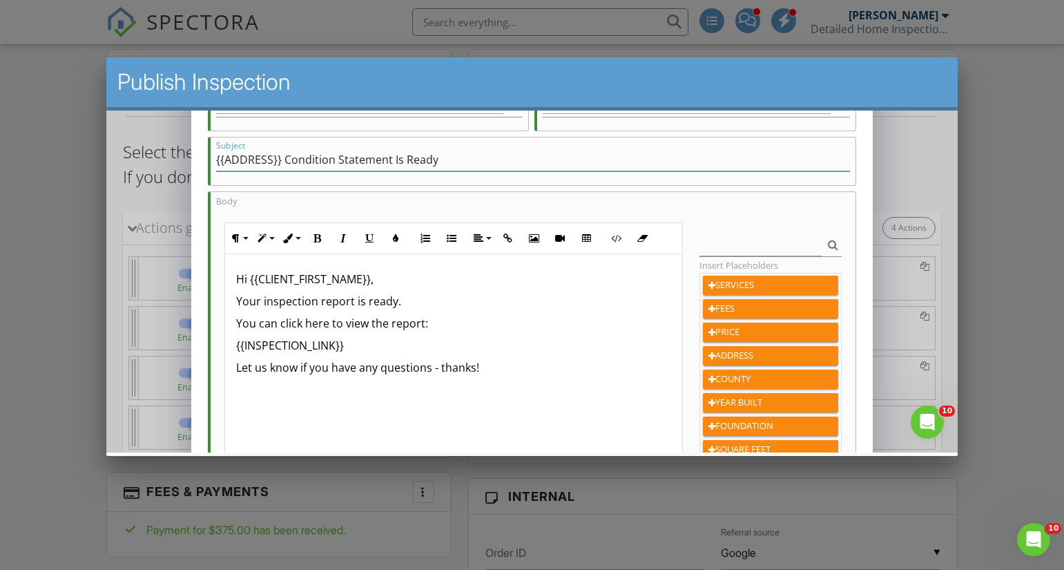
type input "{{ADDRESS}} Condition Statement Is Ready"
click at [293, 297] on p "Your inspection report is ready." at bounding box center [453, 300] width 435 height 17
drag, startPoint x: 264, startPoint y: 297, endPoint x: 351, endPoint y: 300, distance: 87.1
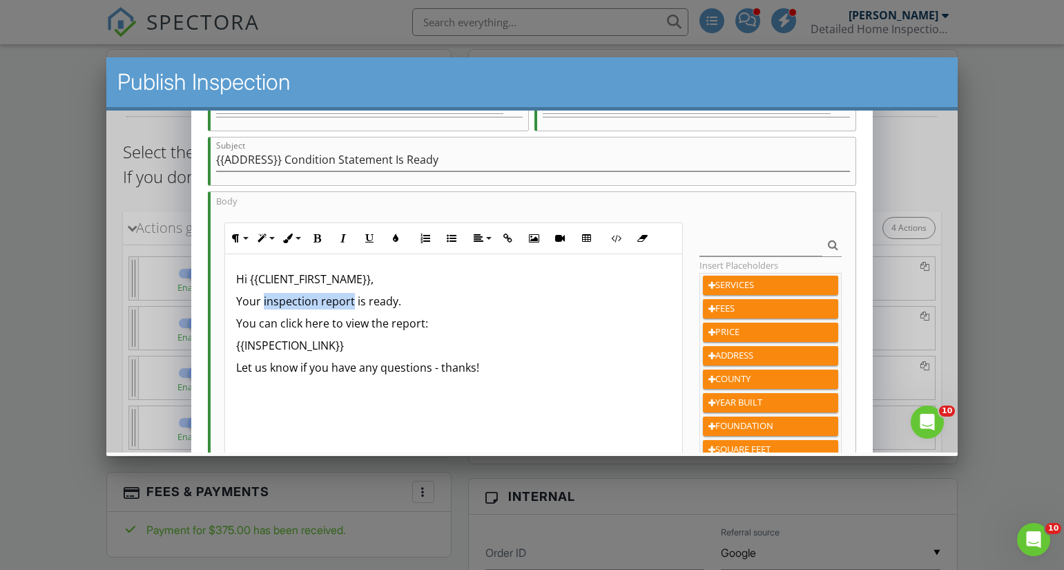
click at [351, 300] on p "Your inspection report is ready." at bounding box center [453, 300] width 435 height 17
click at [351, 300] on p "Your Condition is ready." at bounding box center [453, 300] width 435 height 17
drag, startPoint x: 371, startPoint y: 298, endPoint x: 394, endPoint y: 301, distance: 23.0
click at [394, 301] on p "Your Condition Statement y." at bounding box center [453, 300] width 435 height 17
click at [394, 301] on p "Your Condition Statement of the Roof, Plumbing, and HVAC is" at bounding box center [453, 300] width 435 height 17
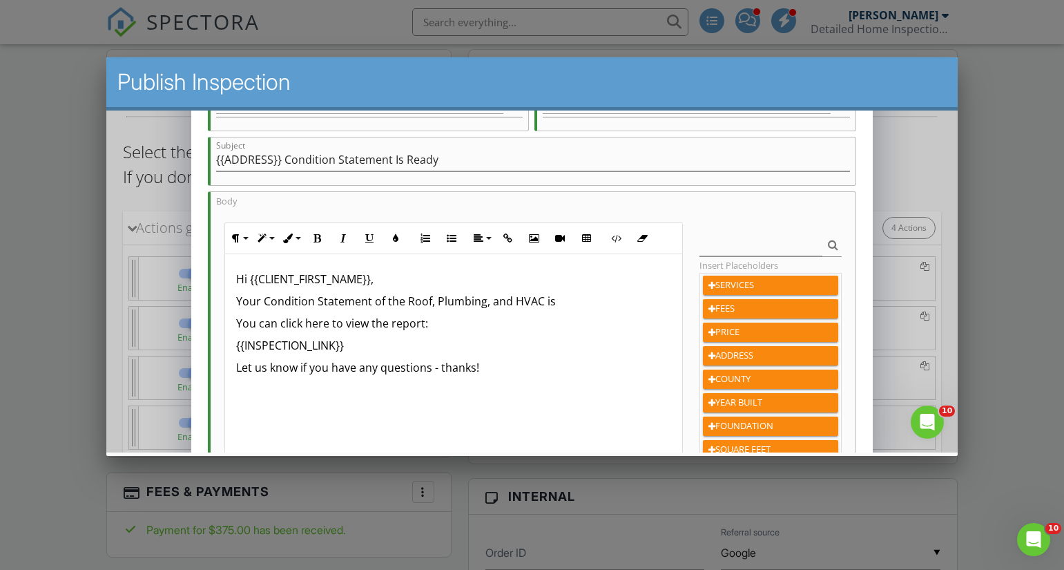
click at [565, 293] on p "Your Condition Statement of the Roof, Plumbing, and HVAC is" at bounding box center [453, 300] width 435 height 17
drag, startPoint x: 371, startPoint y: 319, endPoint x: 426, endPoint y: 323, distance: 55.4
click at [426, 324] on p "You can click here to view the report:" at bounding box center [453, 322] width 435 height 17
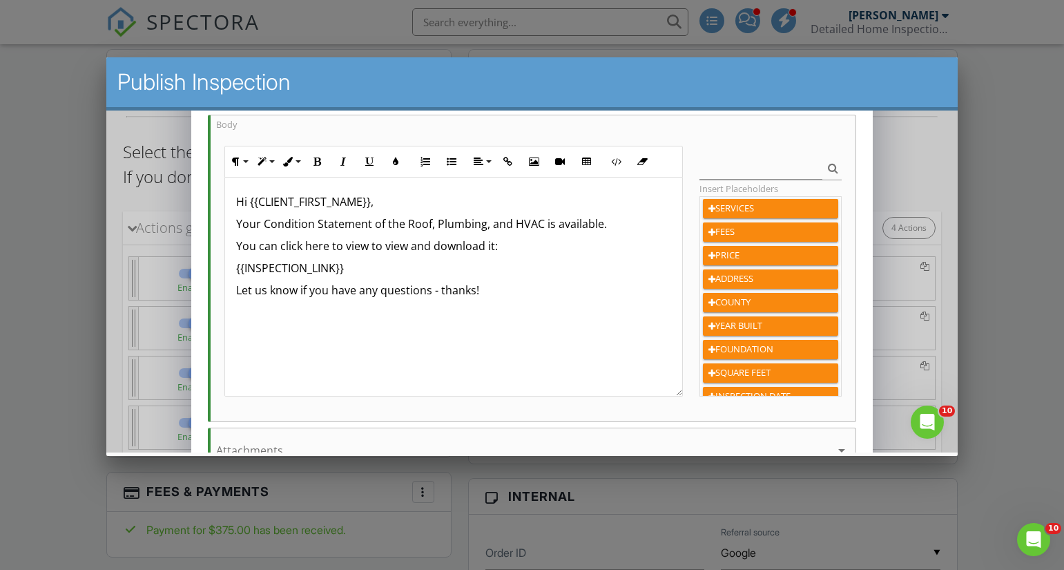
scroll to position [385, 0]
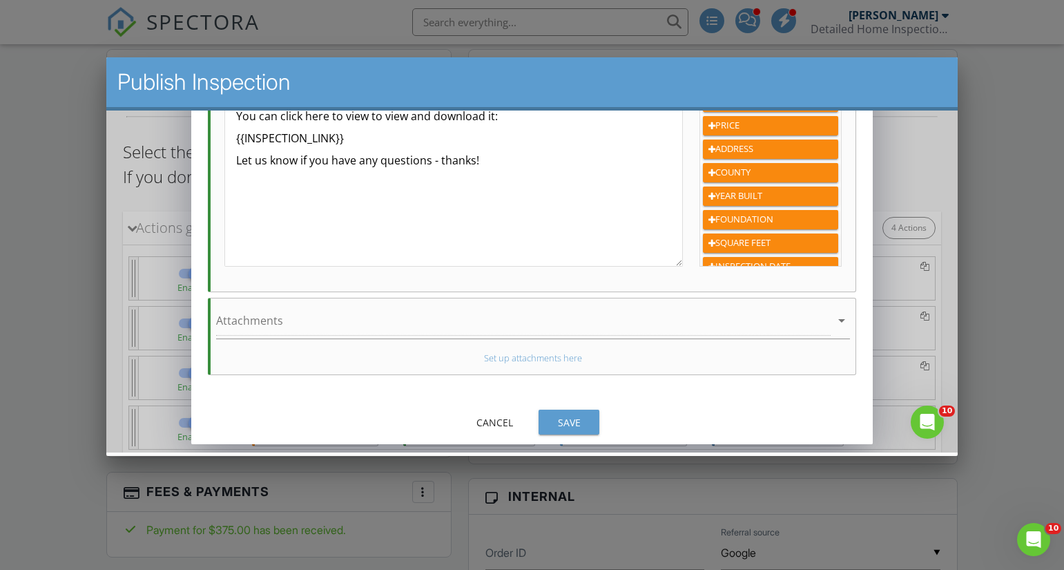
click at [566, 416] on div "Save" at bounding box center [569, 421] width 39 height 14
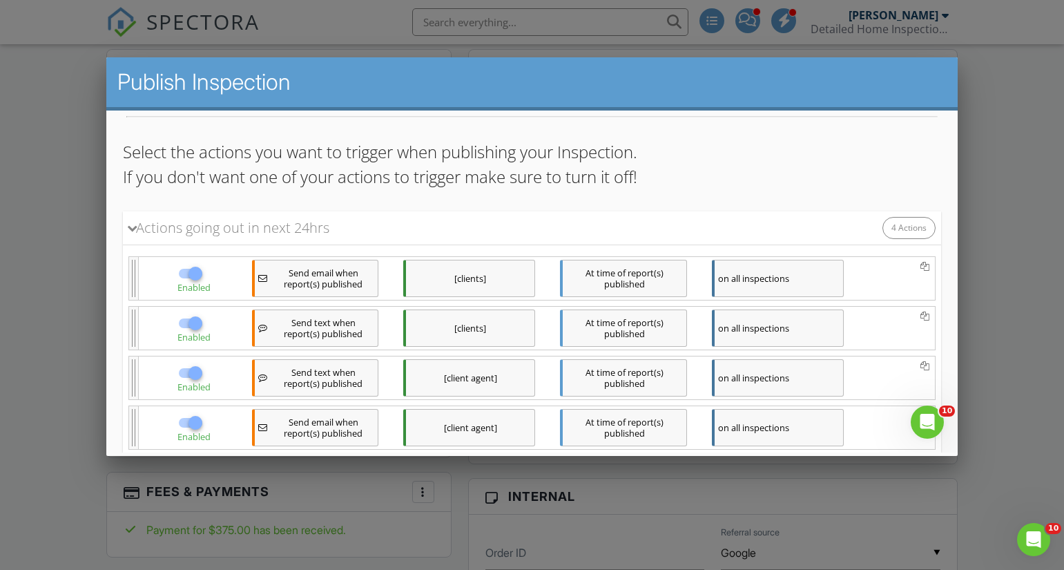
scroll to position [211, 0]
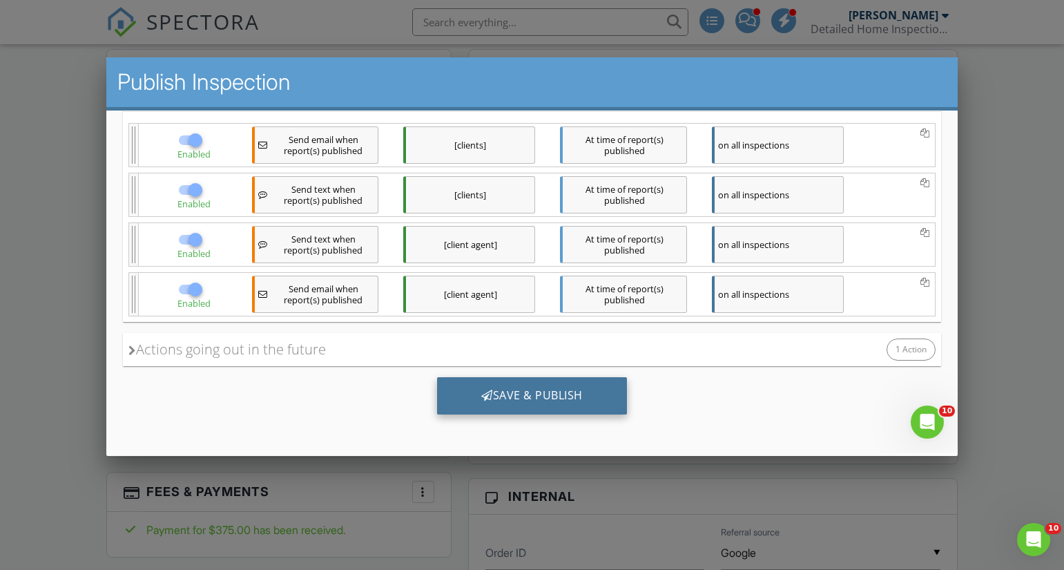
click at [536, 393] on div "Save & Publish" at bounding box center [532, 394] width 190 height 37
